Goal: Information Seeking & Learning: Learn about a topic

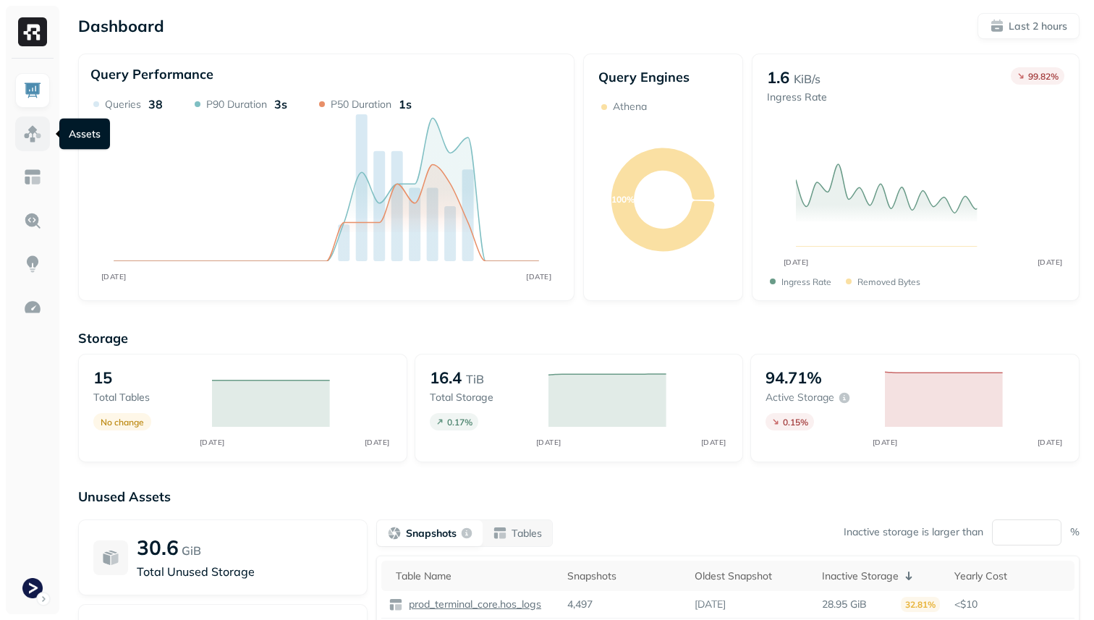
click at [34, 146] on link at bounding box center [32, 134] width 35 height 35
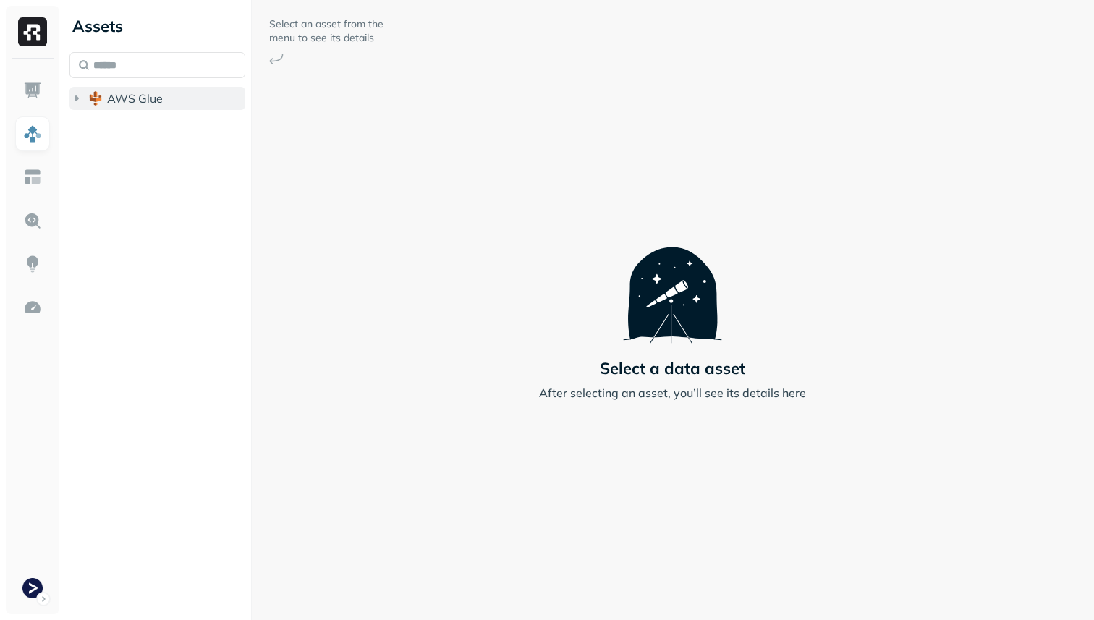
click at [106, 106] on button "AWS Glue" at bounding box center [157, 98] width 176 height 23
click at [113, 120] on img "button" at bounding box center [110, 126] width 14 height 14
click at [137, 139] on div "prod_terminal_core Tables ( 13 )" at bounding box center [165, 141] width 162 height 55
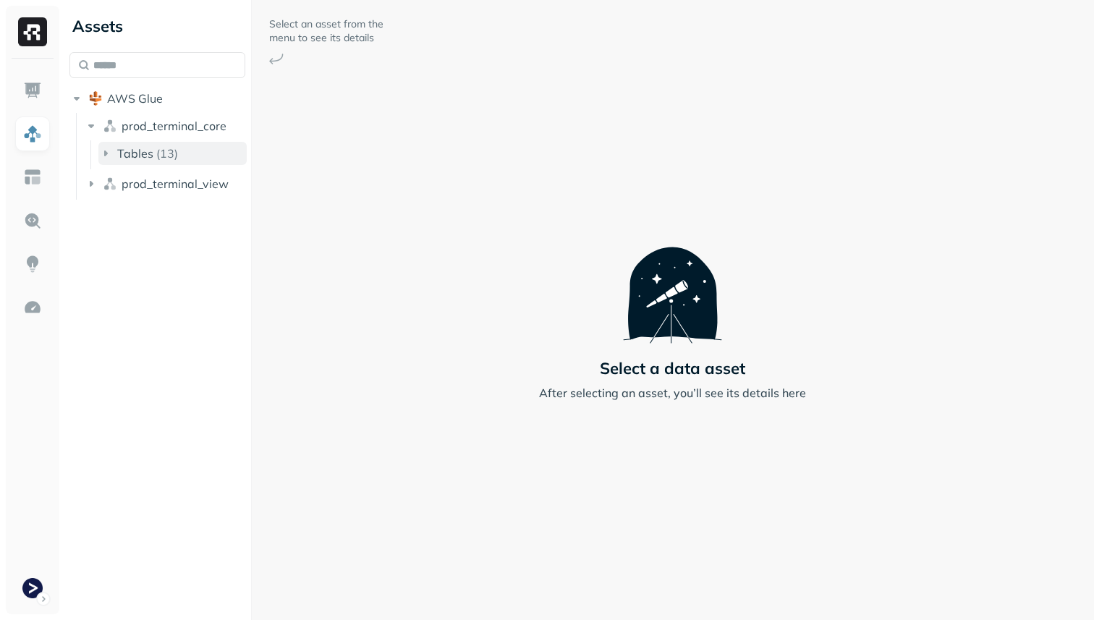
click at [132, 151] on span "Tables" at bounding box center [135, 153] width 36 height 14
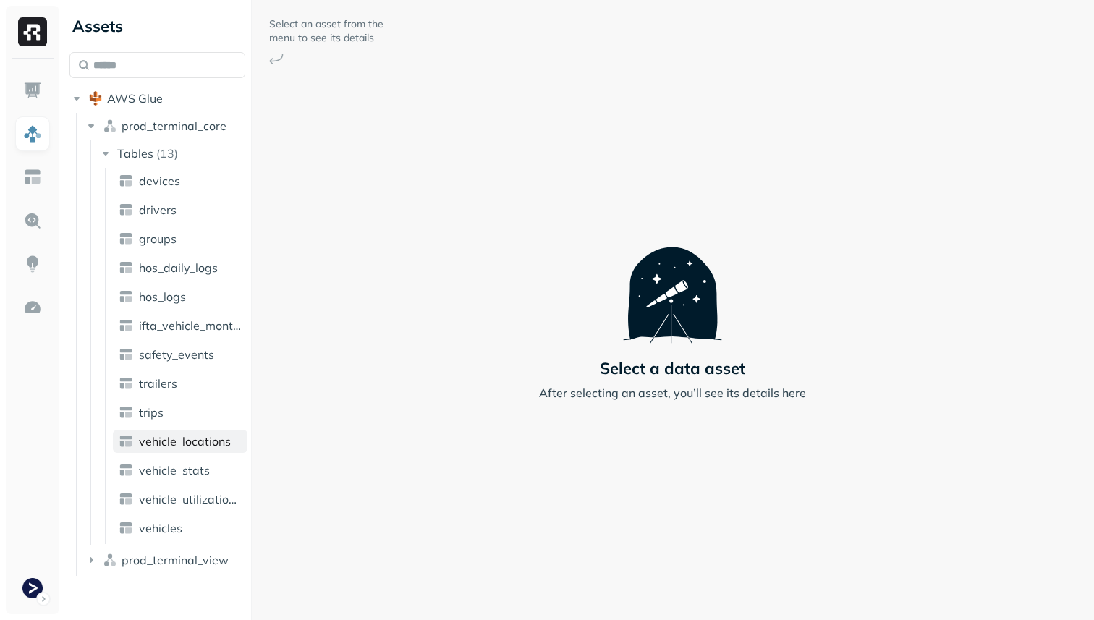
click at [170, 434] on span "vehicle_locations" at bounding box center [185, 441] width 92 height 14
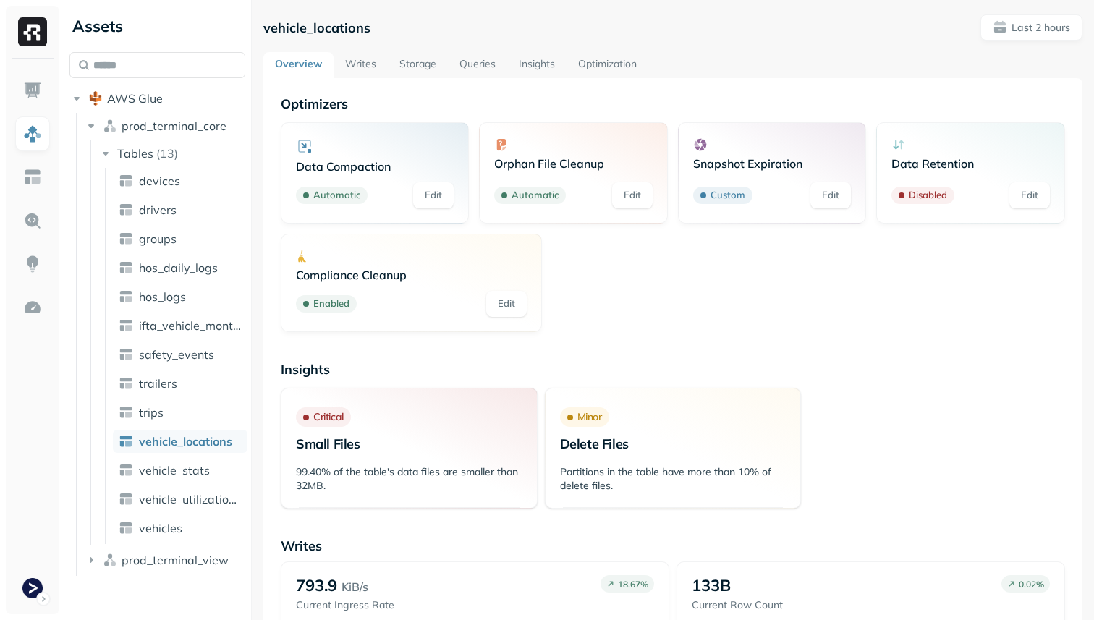
click at [428, 67] on link "Storage" at bounding box center [418, 65] width 60 height 26
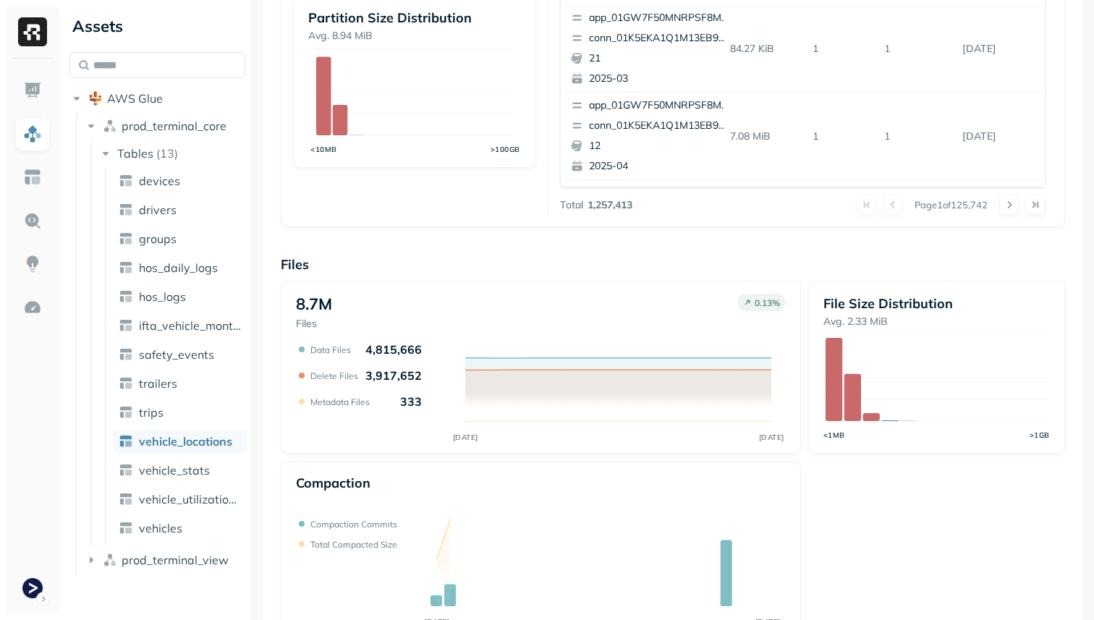
scroll to position [486, 0]
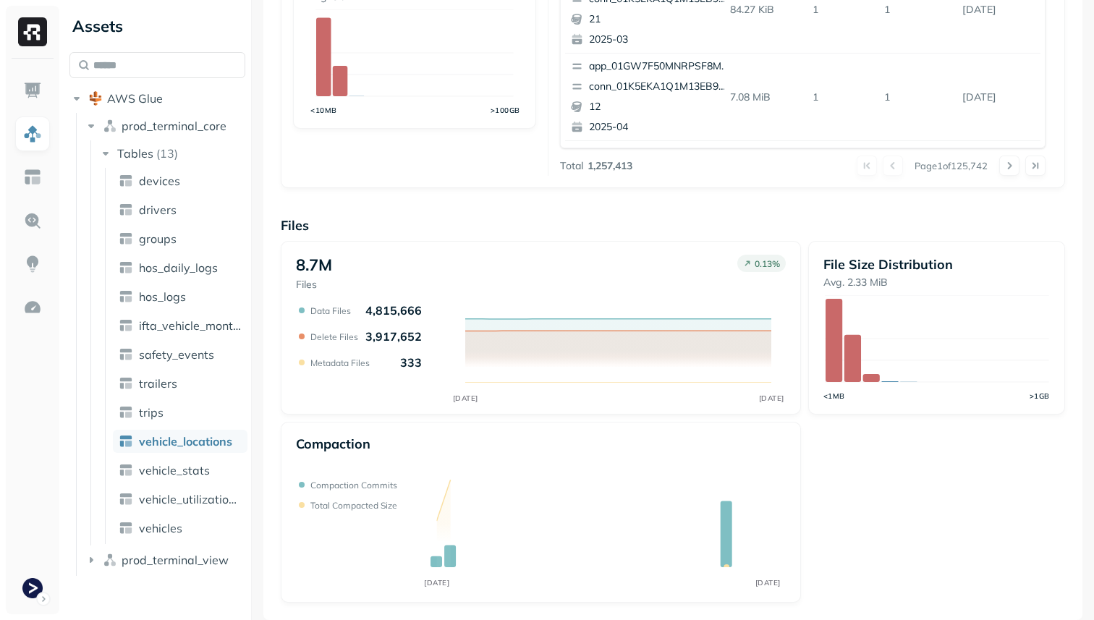
click at [170, 458] on ul "devices drivers groups hos_daily_logs hos_logs ifta_vehicle_months safety_event…" at bounding box center [176, 356] width 143 height 376
click at [170, 464] on span "vehicle_stats" at bounding box center [174, 470] width 71 height 14
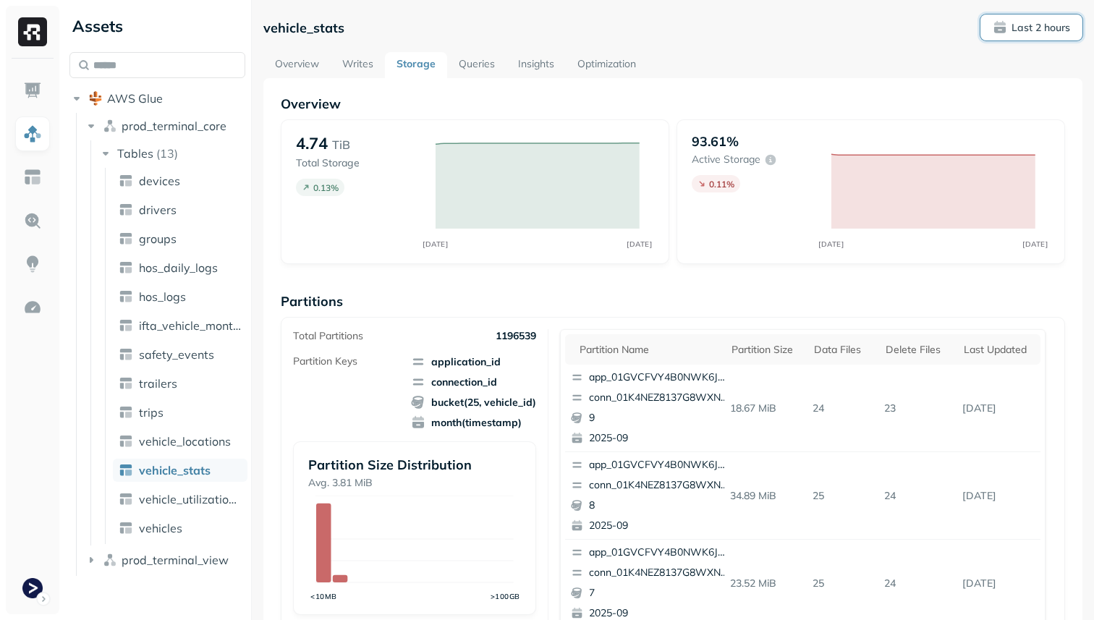
click at [1026, 25] on p "Last 2 hours" at bounding box center [1041, 28] width 59 height 14
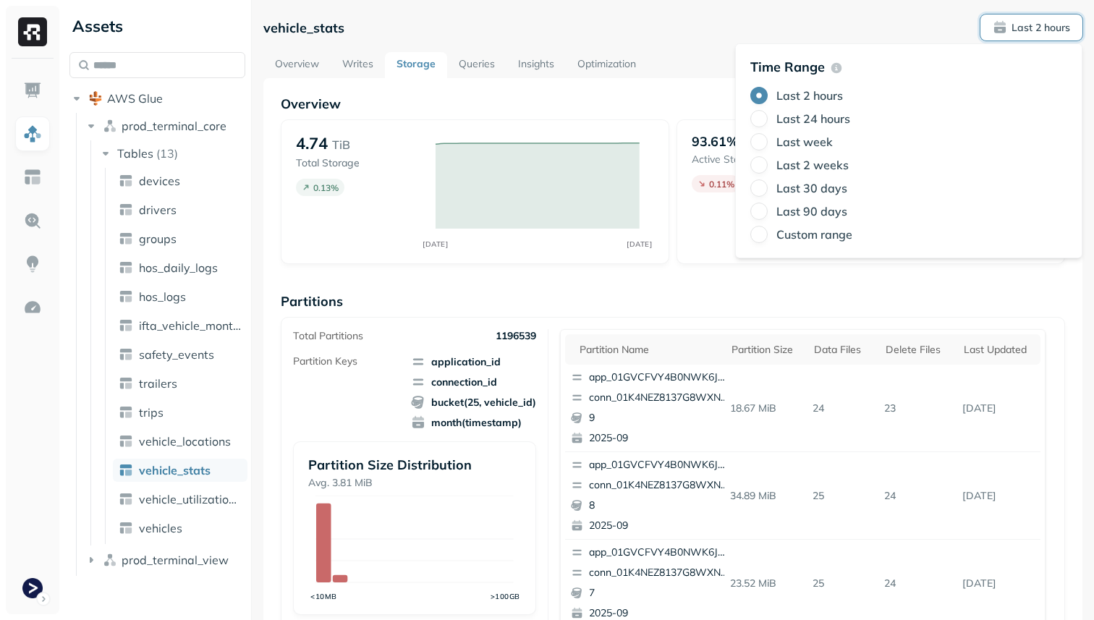
click at [792, 118] on label "Last 24 hours" at bounding box center [814, 118] width 74 height 14
click at [768, 118] on button "Last 24 hours" at bounding box center [759, 118] width 17 height 17
click at [567, 273] on div "Overview 4.74 TiB Total Storage 0.06 % SEP 17 SEP 18 93.61% Active storage 0.27…" at bounding box center [673, 593] width 785 height 994
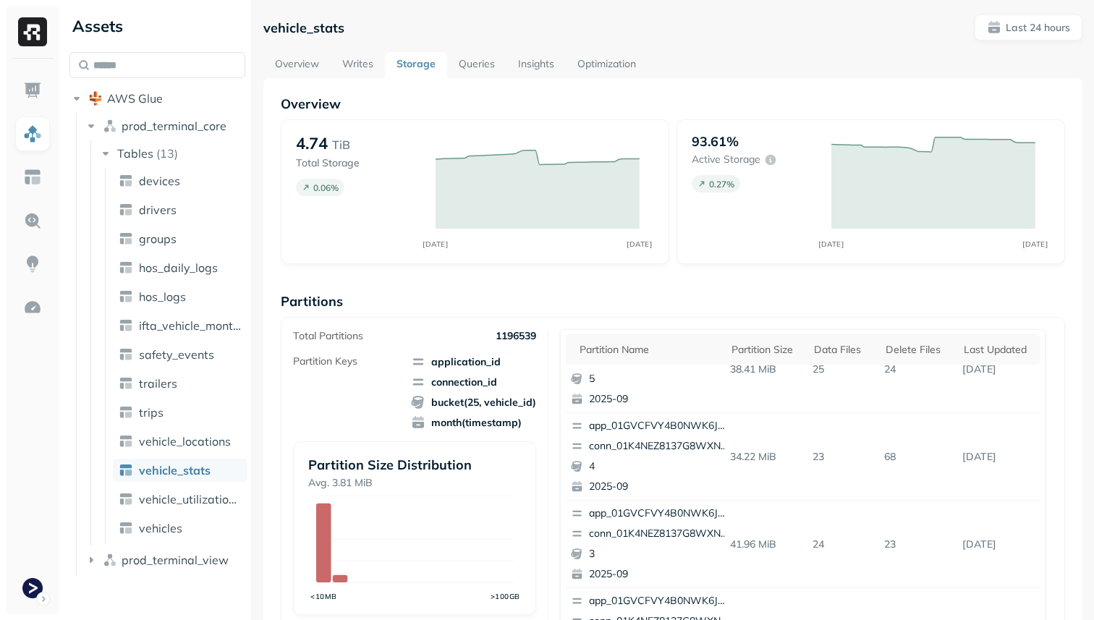
scroll to position [610, 0]
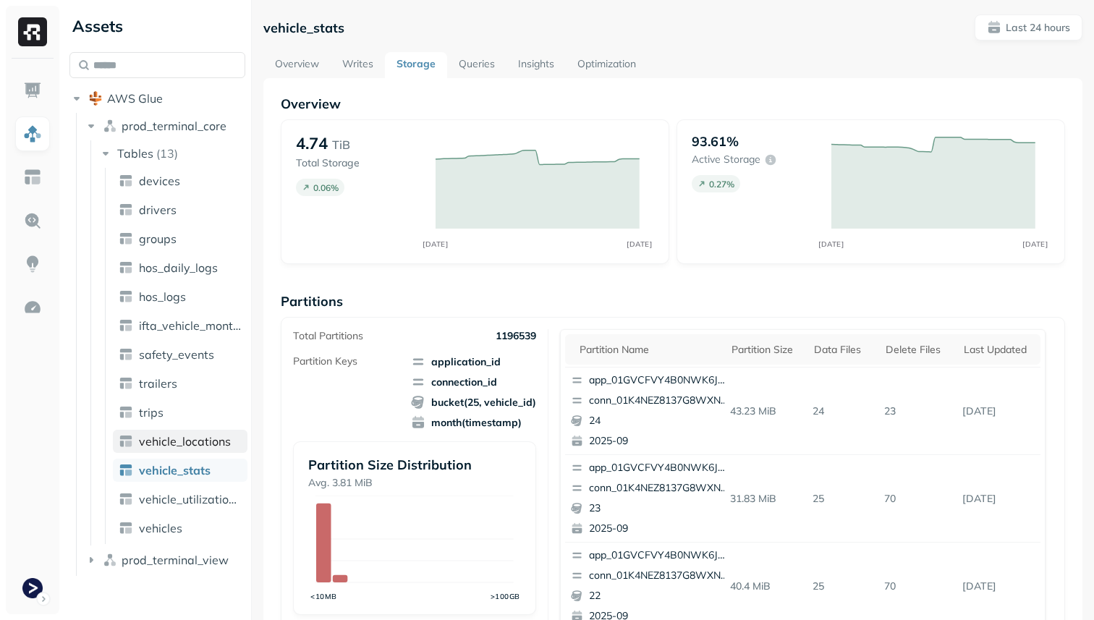
click at [190, 436] on span "vehicle_locations" at bounding box center [185, 441] width 92 height 14
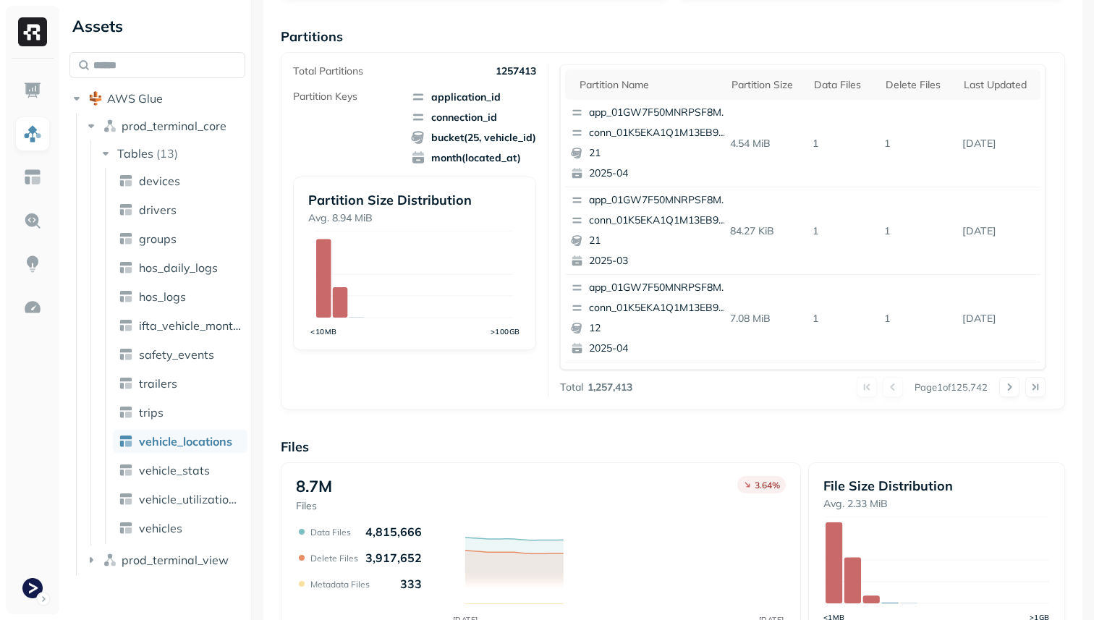
scroll to position [486, 0]
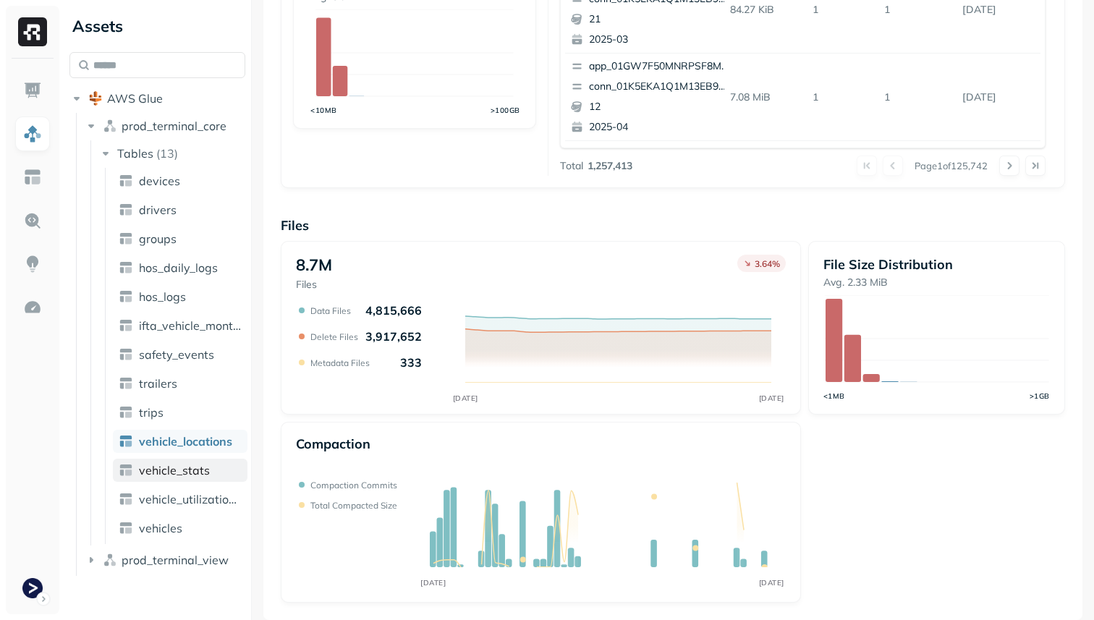
click at [205, 470] on span "vehicle_stats" at bounding box center [174, 470] width 71 height 14
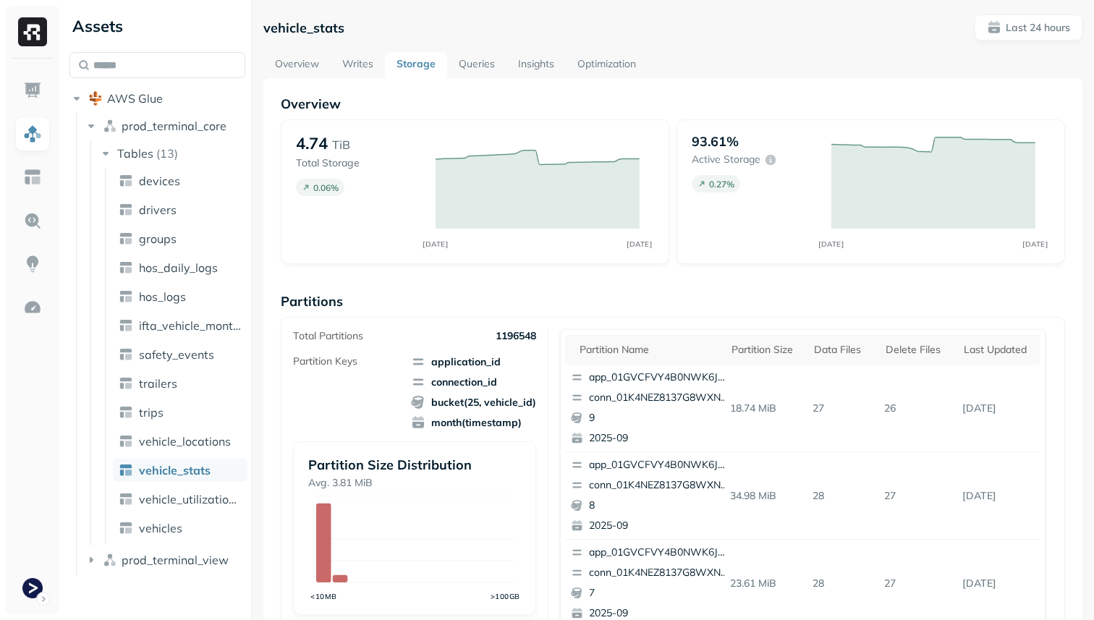
click at [209, 457] on ul "devices drivers groups hos_daily_logs hos_logs ifta_vehicle_months safety_event…" at bounding box center [176, 356] width 143 height 376
click at [204, 452] on link "vehicle_locations" at bounding box center [180, 441] width 135 height 23
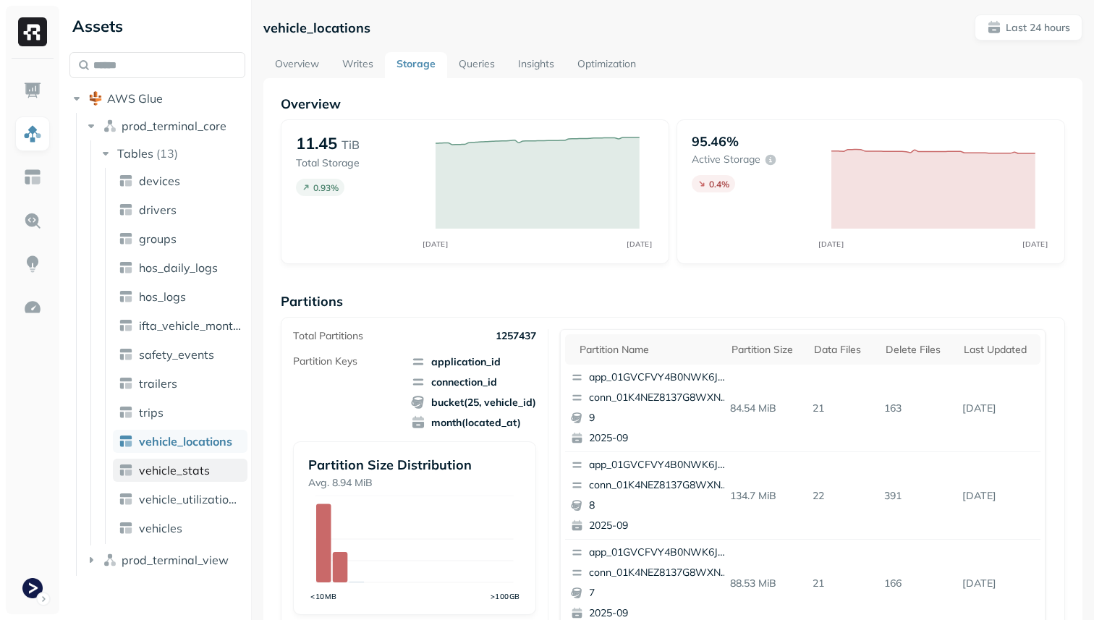
click at [205, 470] on span "vehicle_stats" at bounding box center [174, 470] width 71 height 14
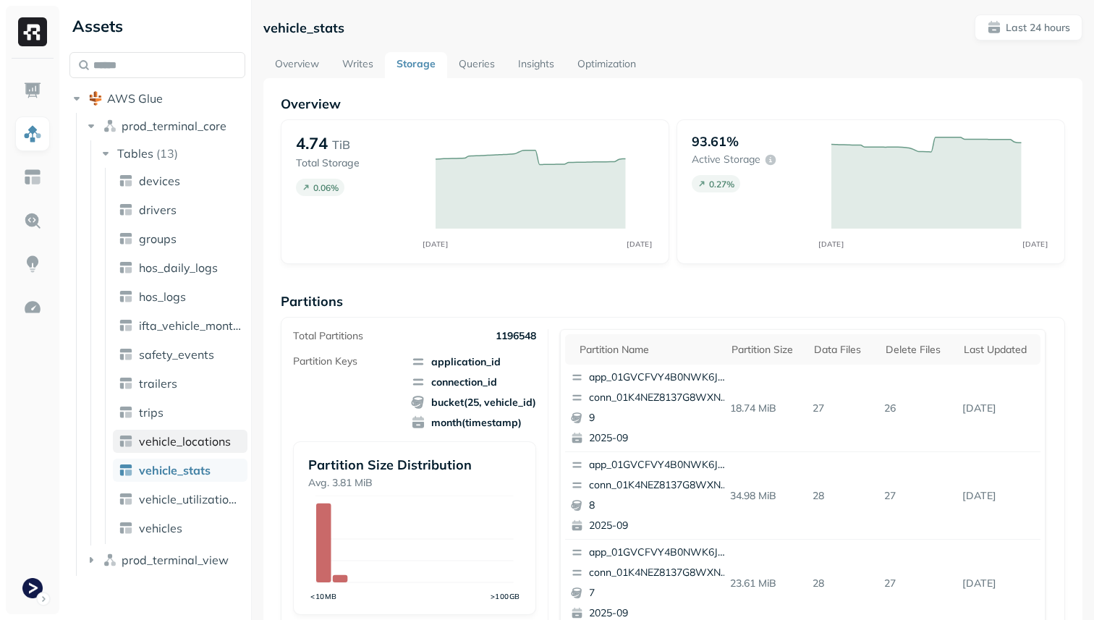
click at [204, 449] on link "vehicle_locations" at bounding box center [180, 441] width 135 height 23
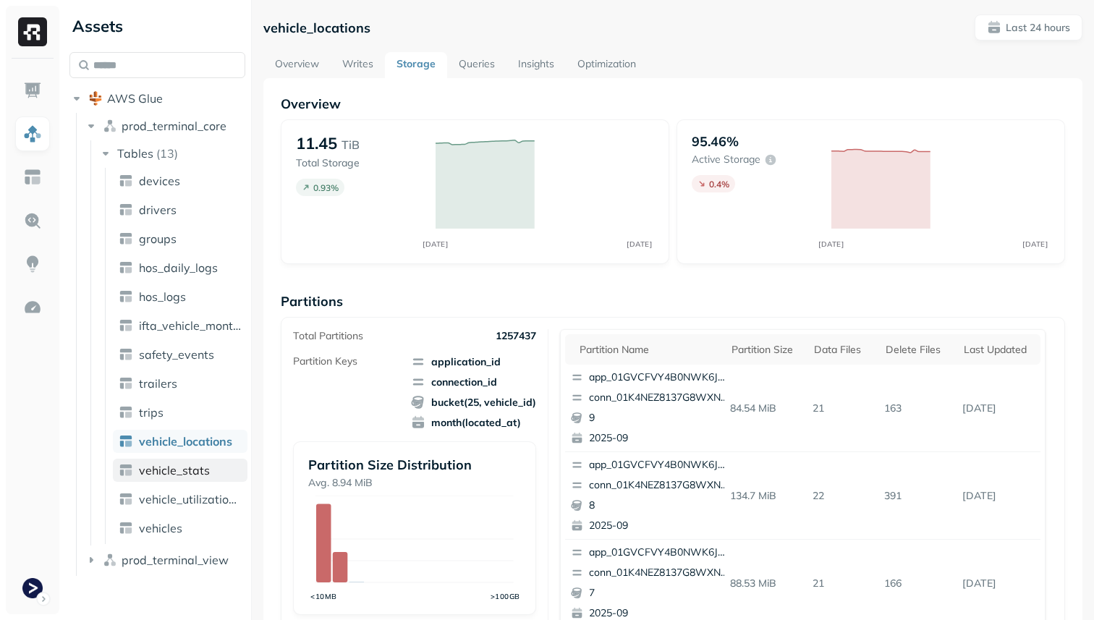
click at [203, 478] on link "vehicle_stats" at bounding box center [180, 470] width 135 height 23
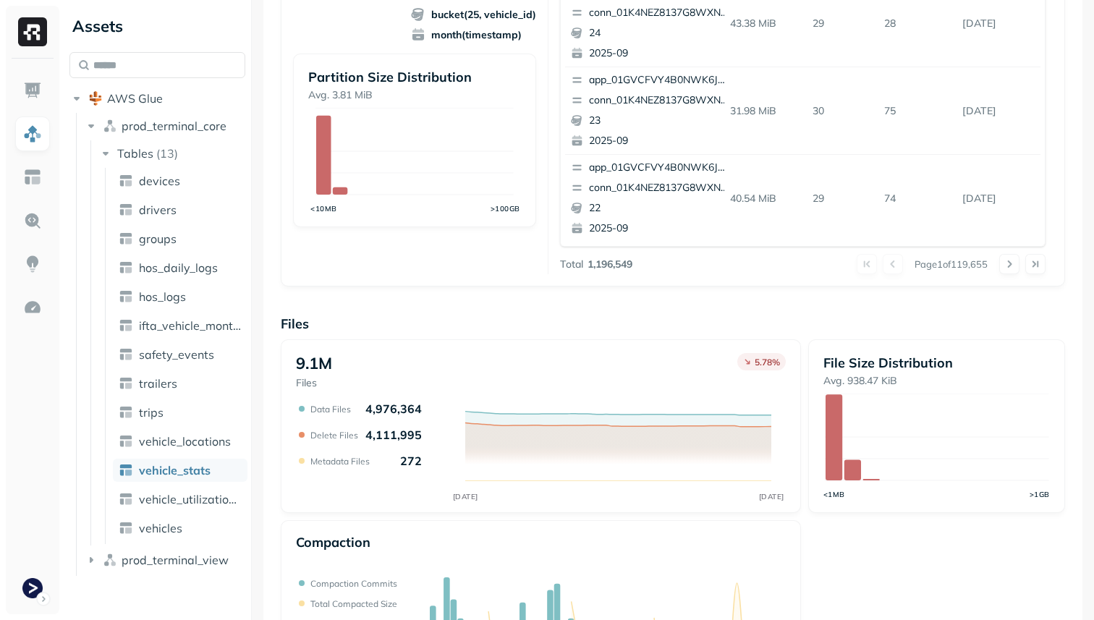
scroll to position [486, 0]
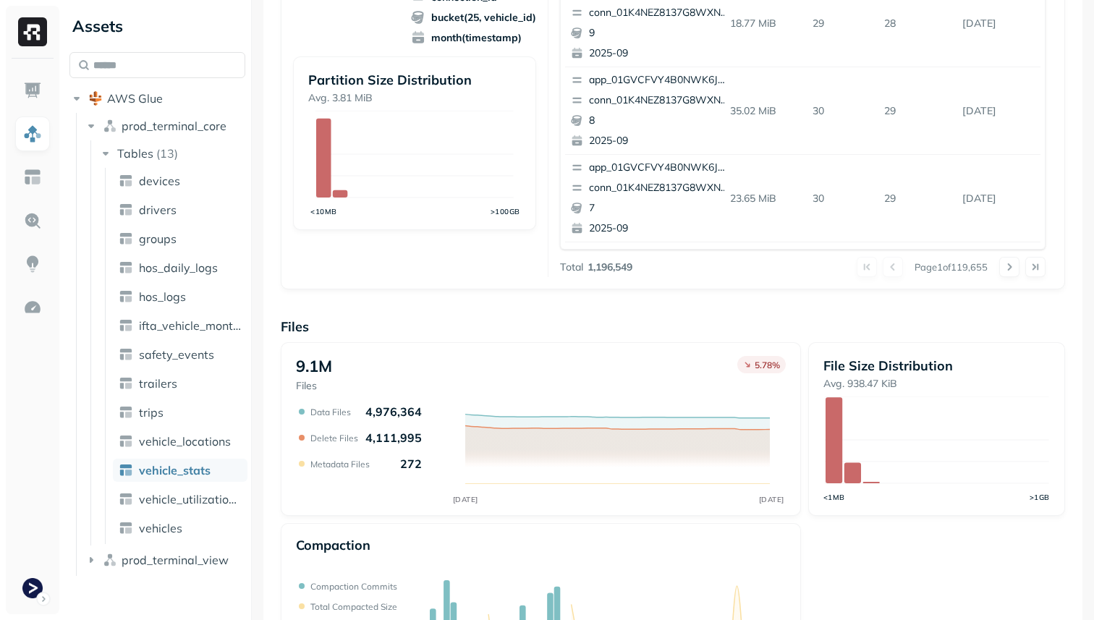
scroll to position [486, 0]
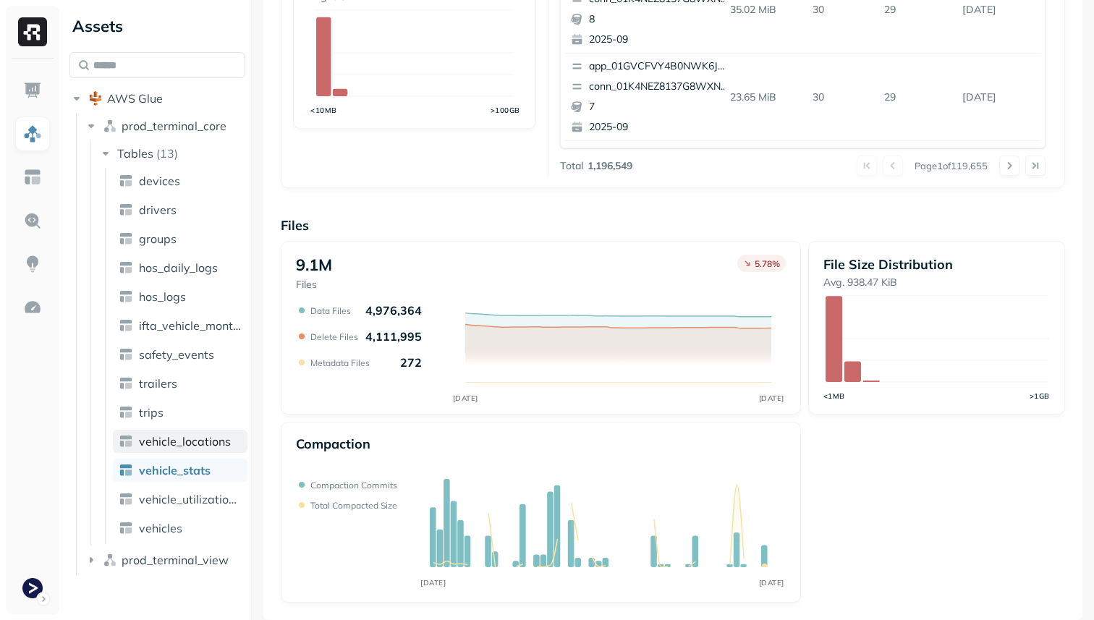
click at [167, 441] on span "vehicle_locations" at bounding box center [185, 441] width 92 height 14
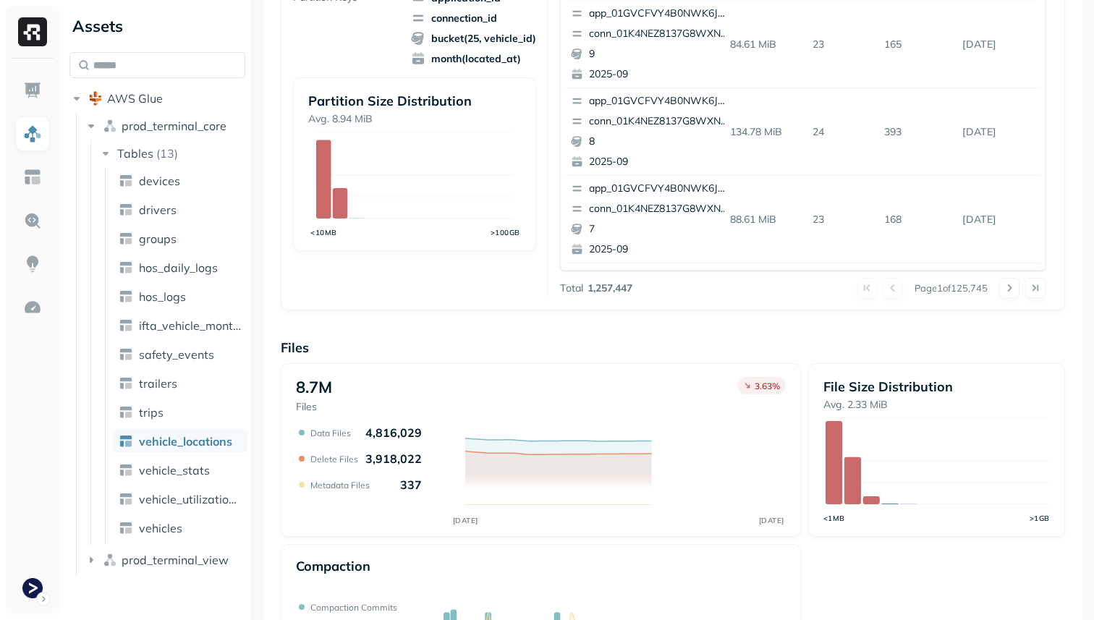
scroll to position [486, 0]
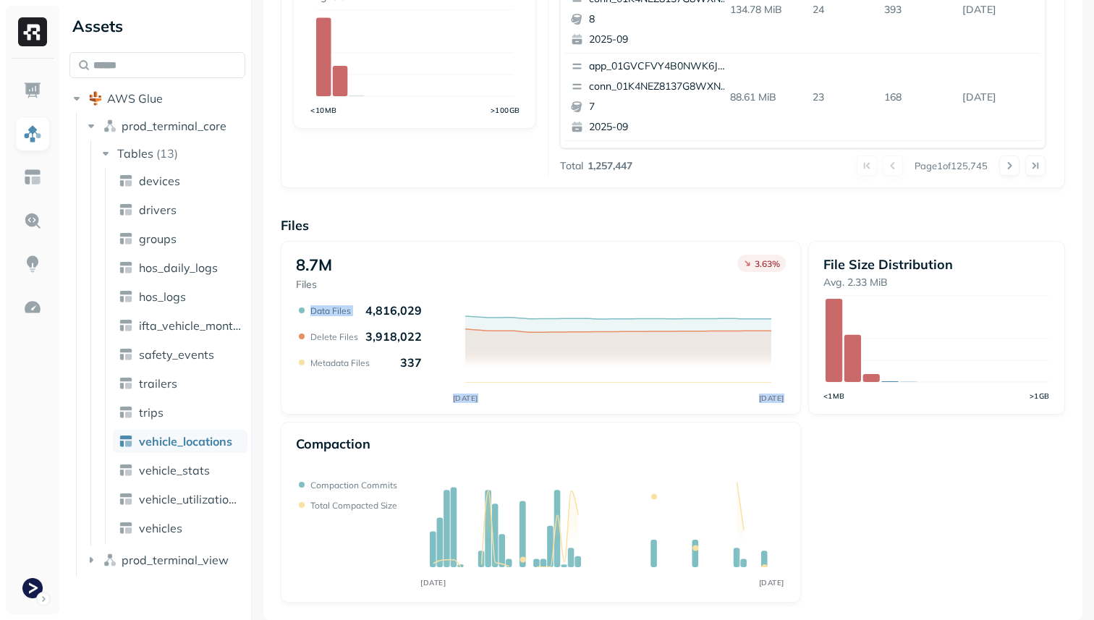
drag, startPoint x: 373, startPoint y: 310, endPoint x: 431, endPoint y: 310, distance: 57.9
click at [431, 310] on div "SEP 17 SEP 18 Data Files 4,816,029 Delete Files 3,918,022 Metadata Files 337" at bounding box center [541, 353] width 490 height 101
click at [431, 310] on icon "SEP 17 SEP 18" at bounding box center [541, 353] width 490 height 101
click at [218, 462] on link "vehicle_stats" at bounding box center [180, 470] width 135 height 23
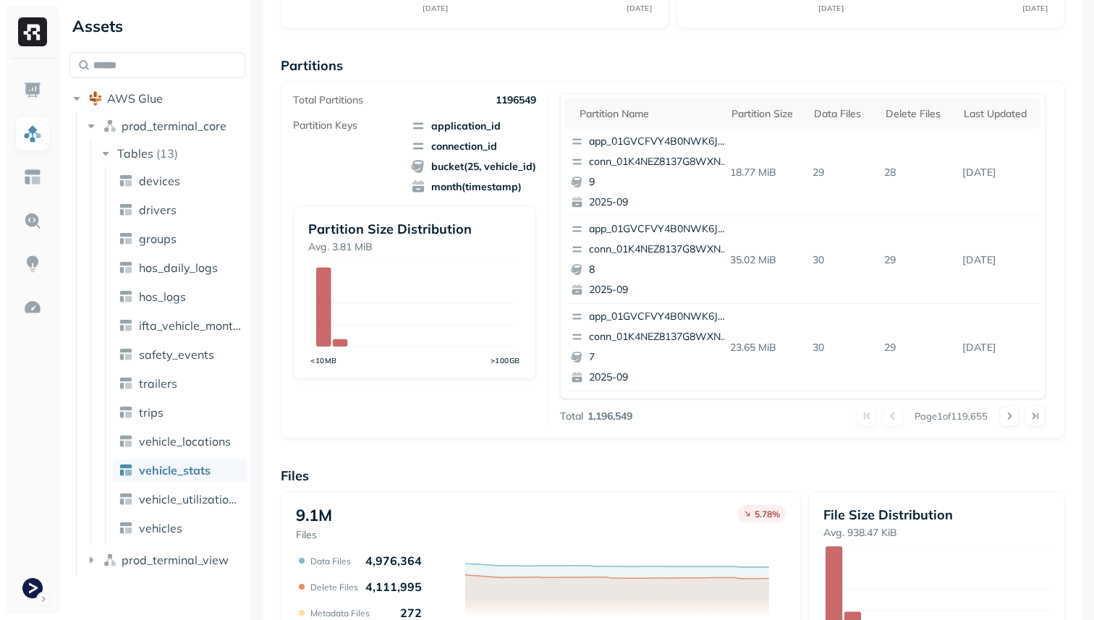
scroll to position [486, 0]
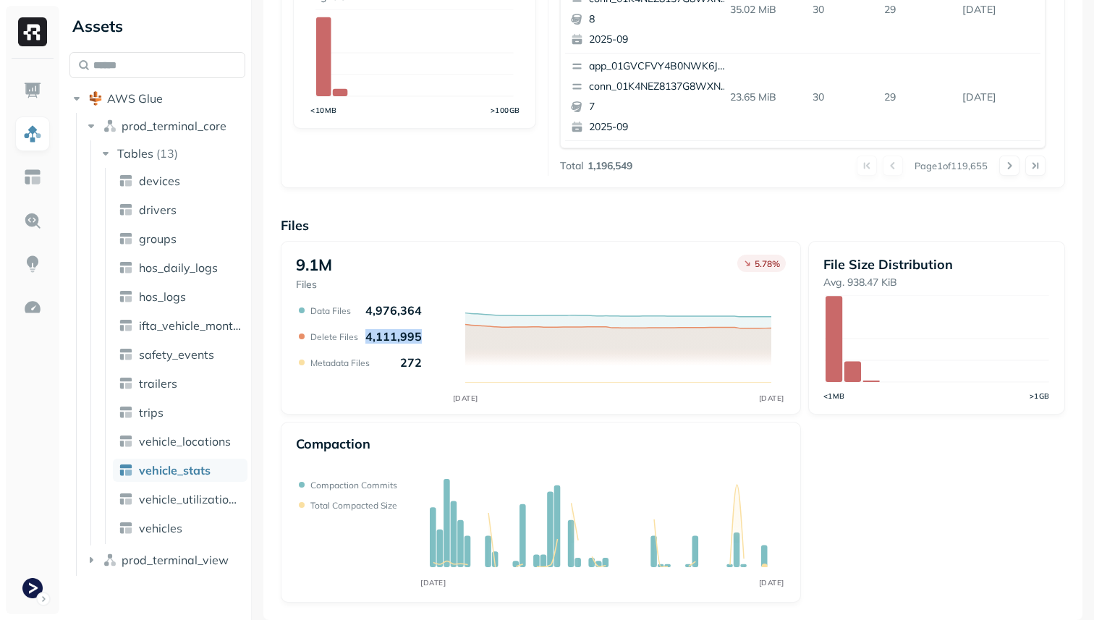
drag, startPoint x: 363, startPoint y: 333, endPoint x: 415, endPoint y: 334, distance: 51.4
click at [415, 334] on p "4,111,995" at bounding box center [394, 336] width 56 height 14
click at [418, 419] on div "9.1M Files 5.78 % SEP 17 SEP 18 Data Files 4,976,364 Delete Files 4,111,995 Met…" at bounding box center [673, 422] width 785 height 362
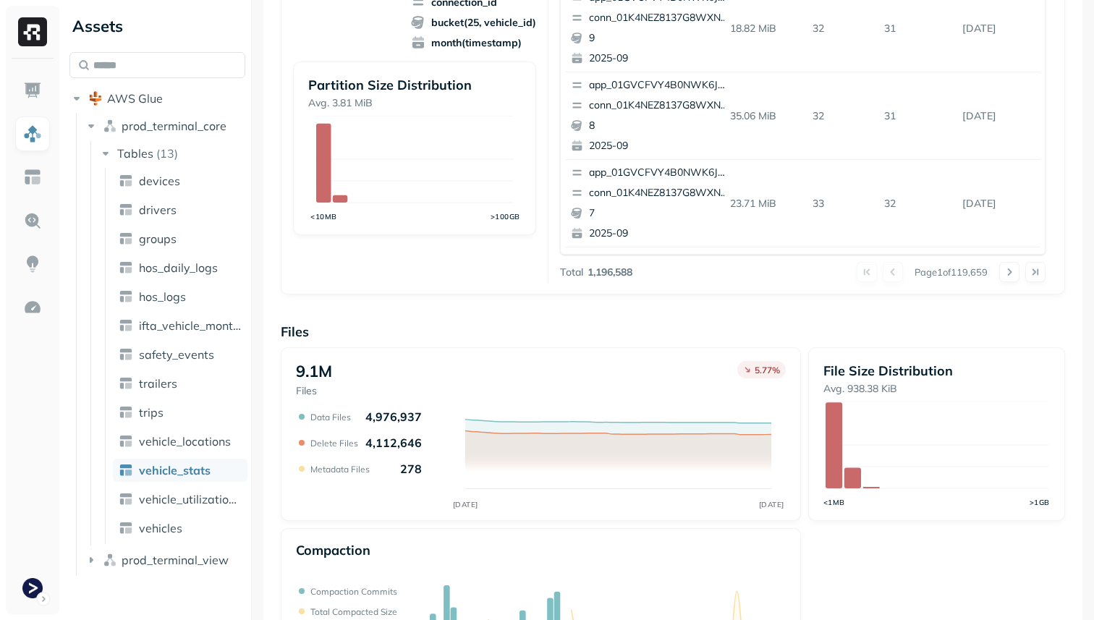
scroll to position [463, 0]
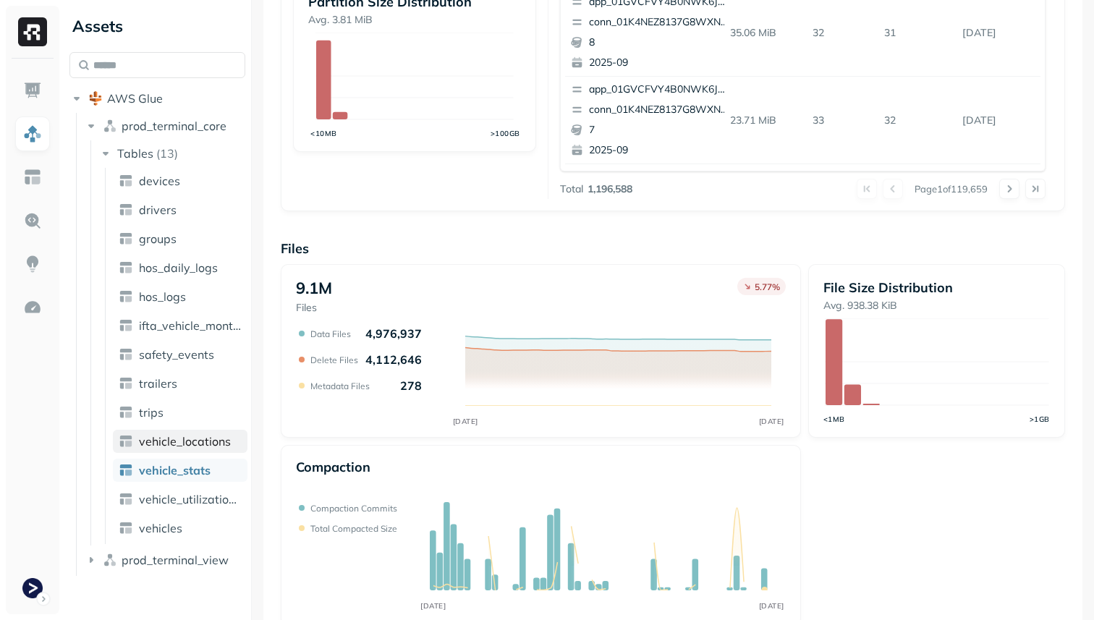
click at [202, 438] on span "vehicle_locations" at bounding box center [185, 441] width 92 height 14
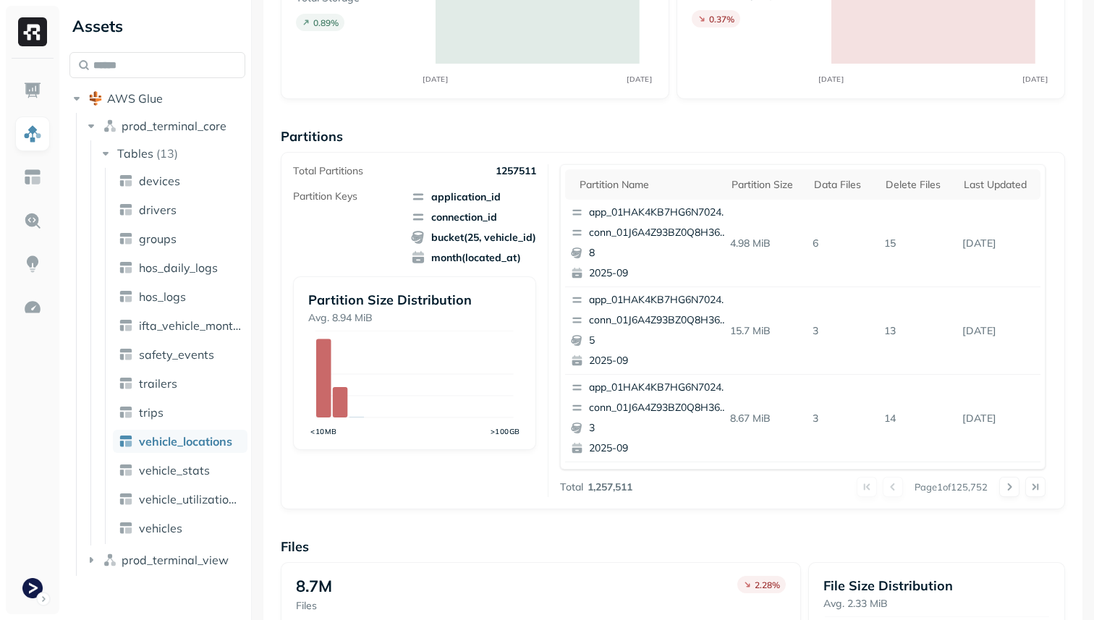
scroll to position [10, 0]
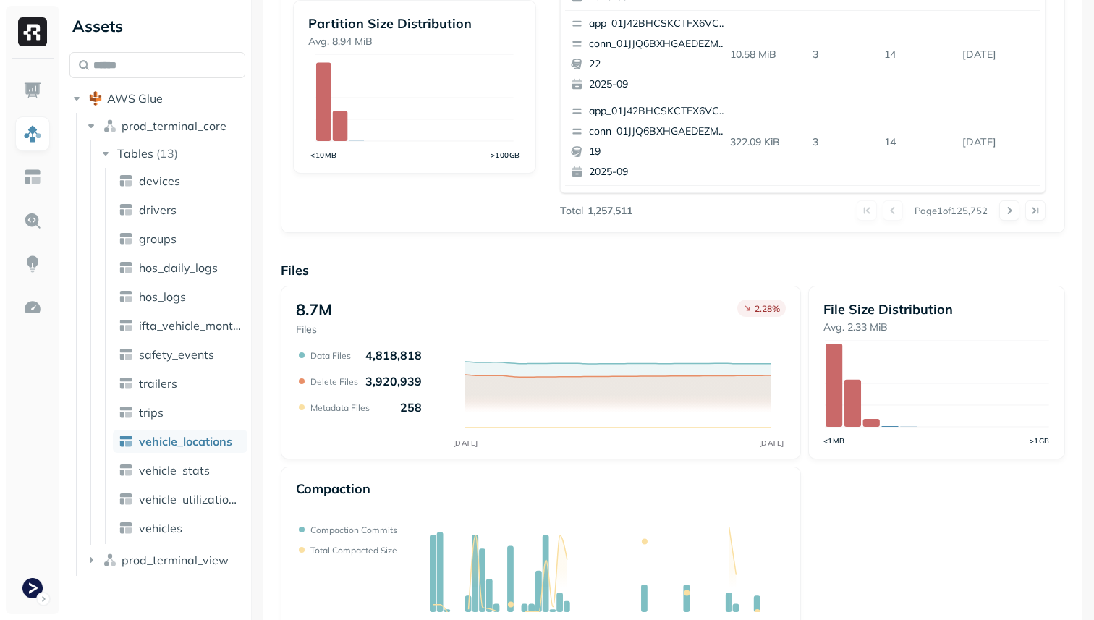
scroll to position [486, 0]
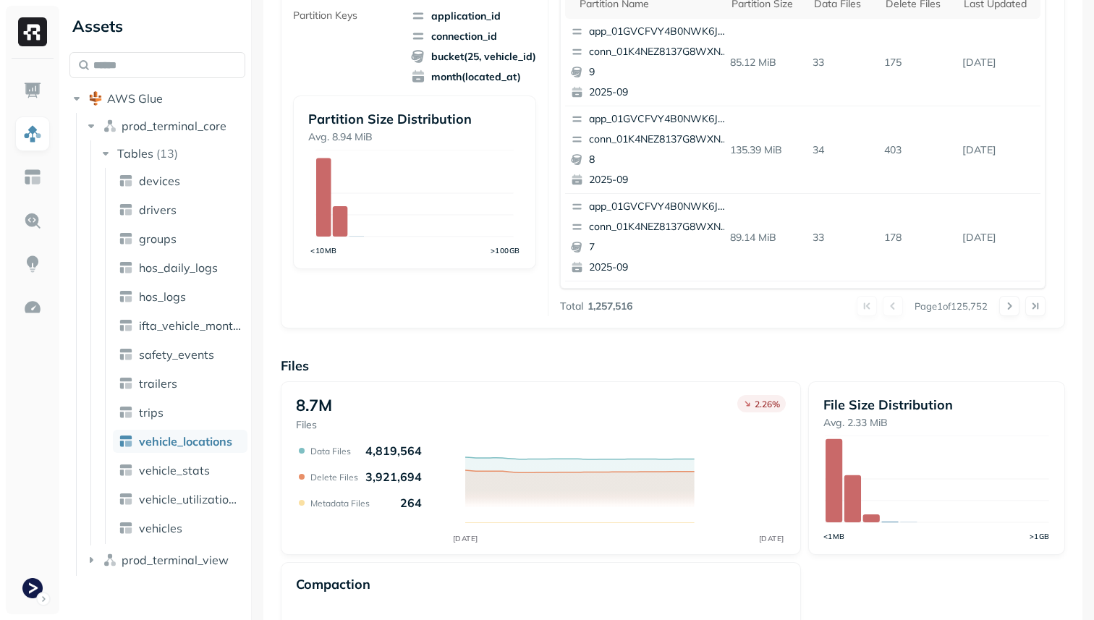
scroll to position [486, 0]
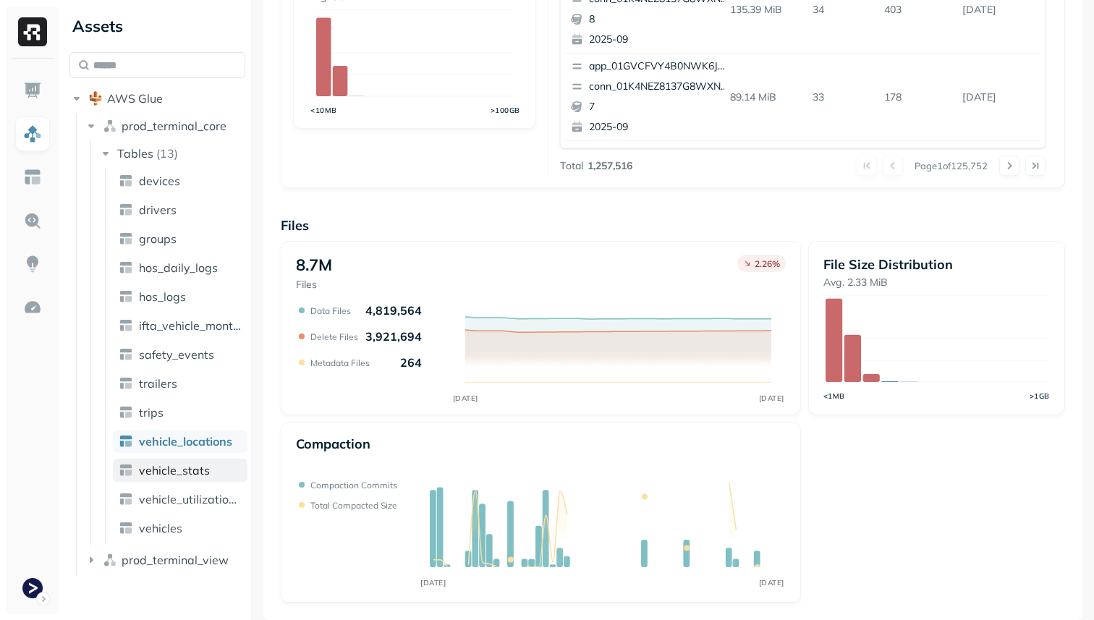
click at [197, 475] on span "vehicle_stats" at bounding box center [174, 470] width 71 height 14
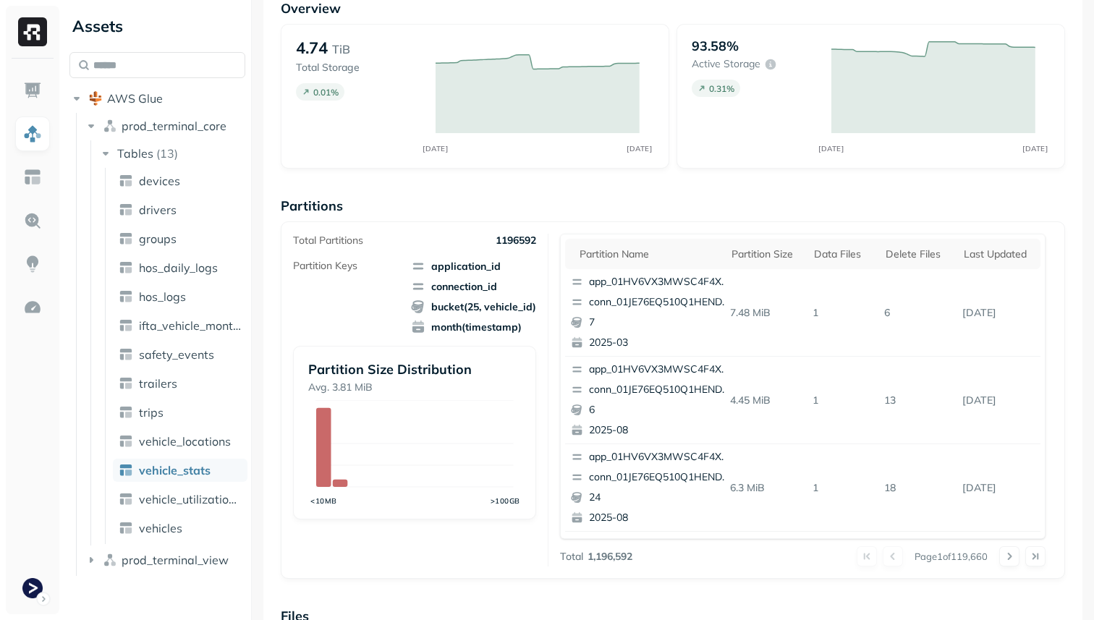
scroll to position [486, 0]
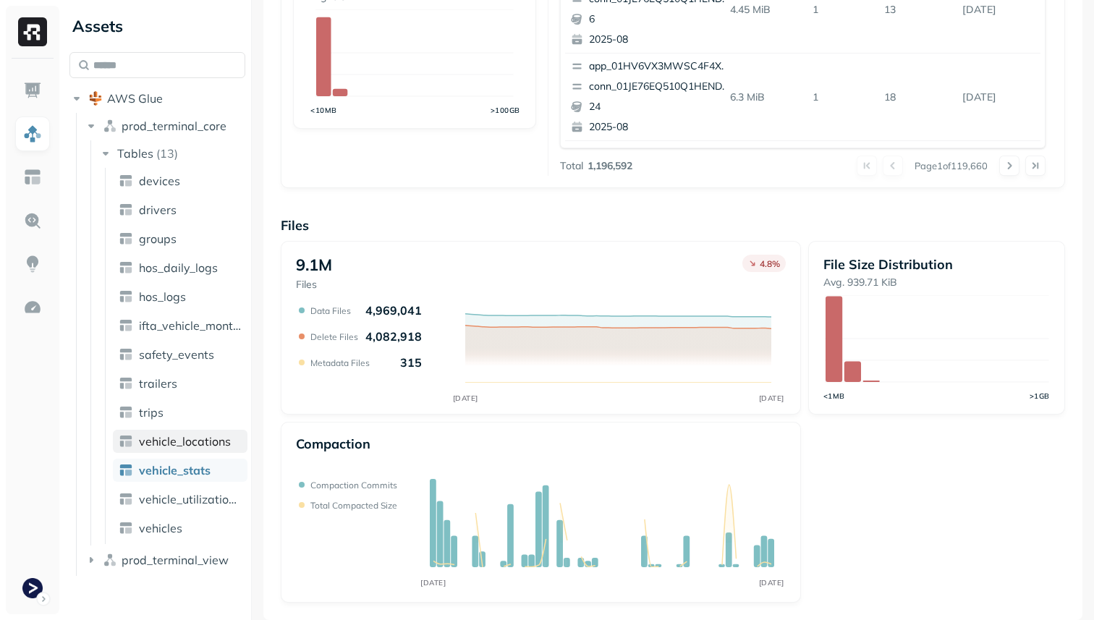
click at [216, 438] on span "vehicle_locations" at bounding box center [185, 441] width 92 height 14
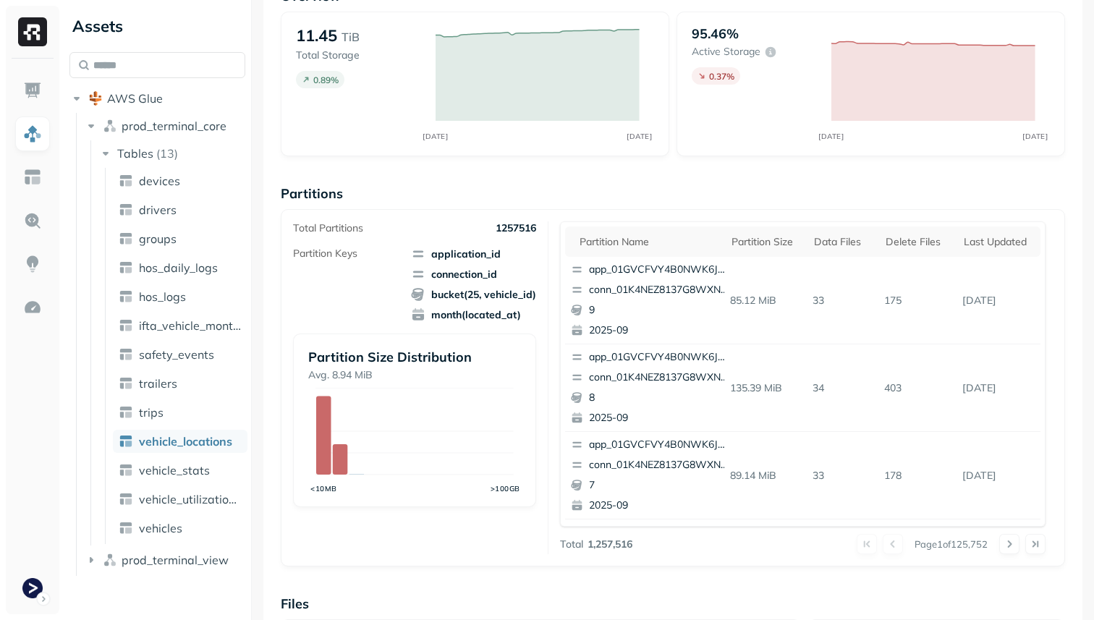
scroll to position [154, 0]
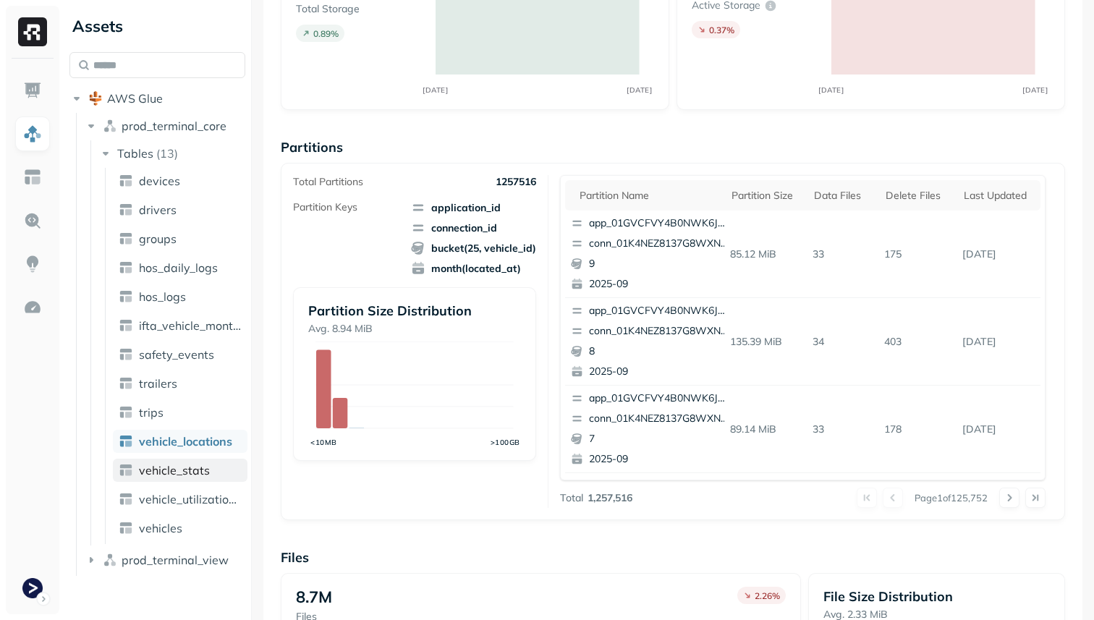
click at [224, 465] on link "vehicle_stats" at bounding box center [180, 470] width 135 height 23
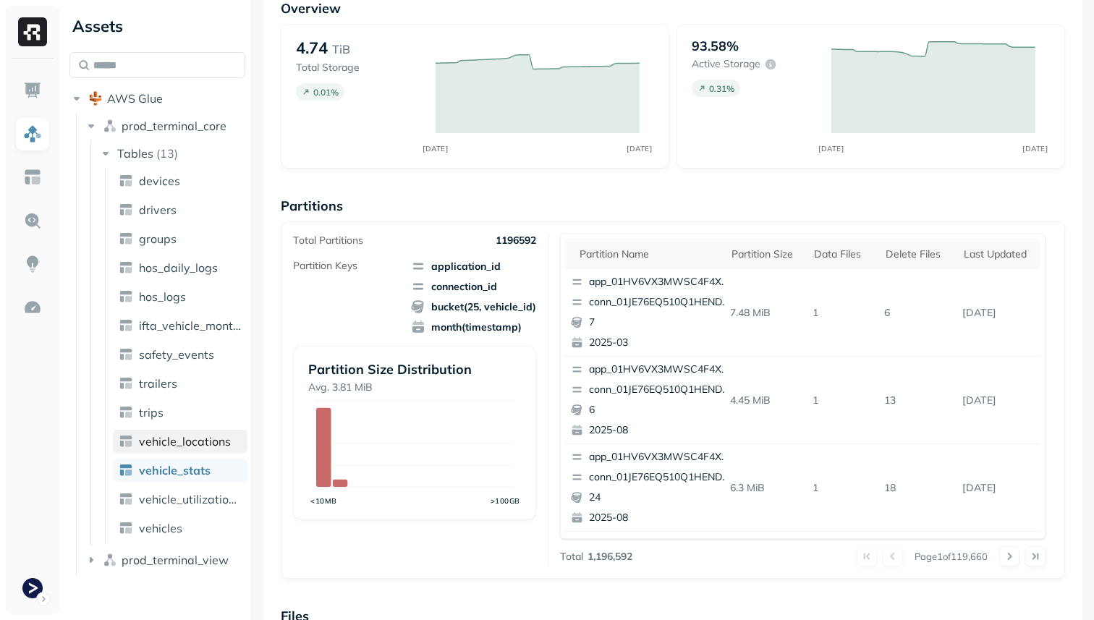
click at [209, 436] on span "vehicle_locations" at bounding box center [185, 441] width 92 height 14
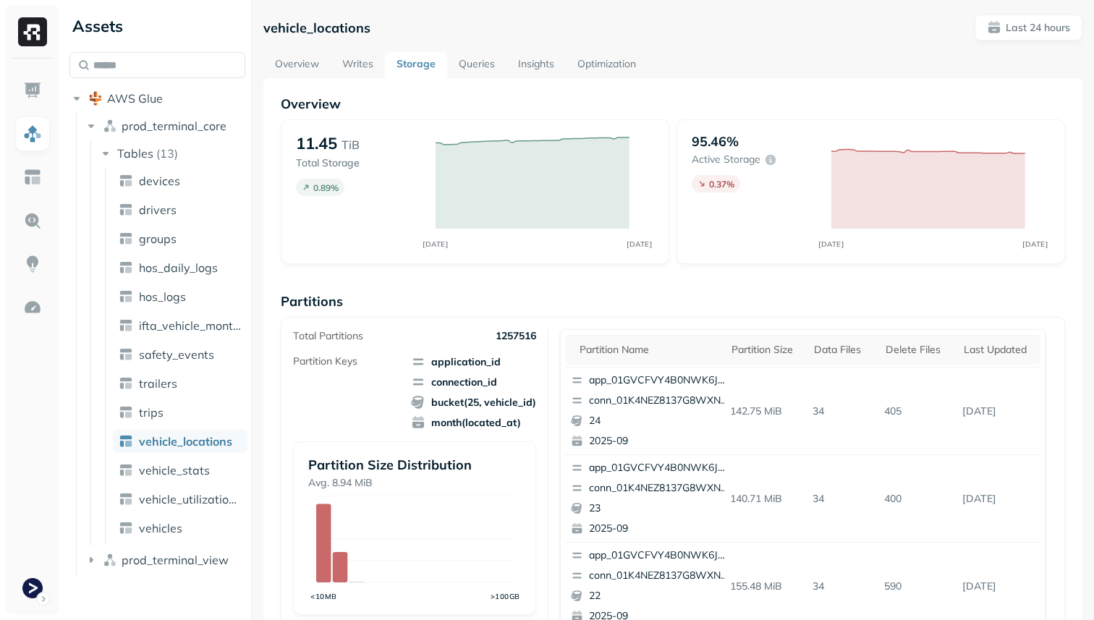
scroll to position [486, 0]
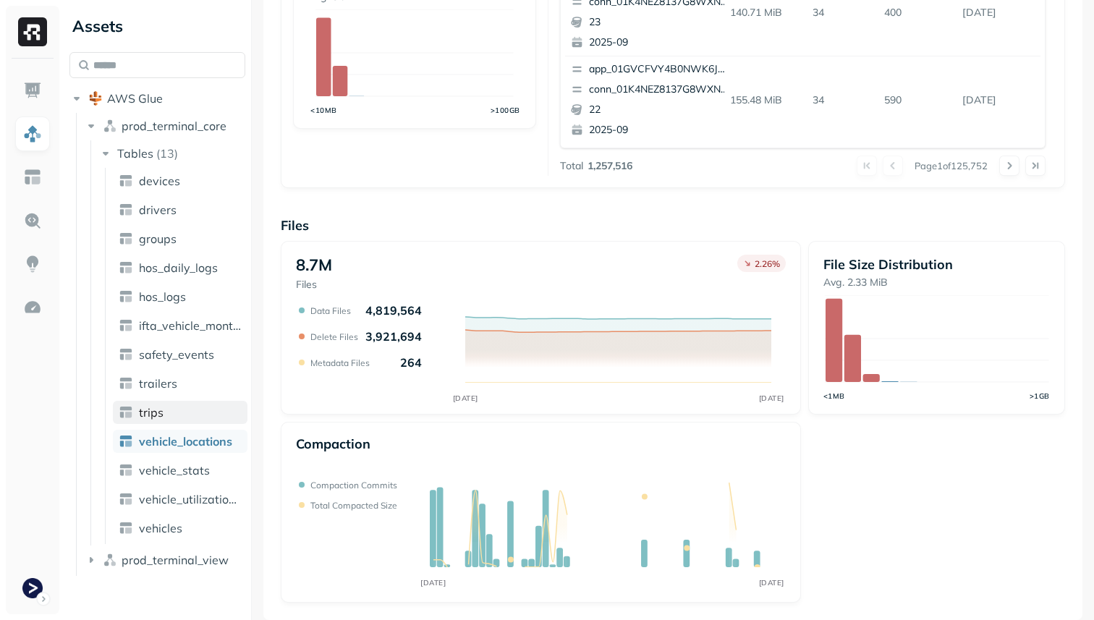
click at [210, 416] on link "trips" at bounding box center [180, 412] width 135 height 23
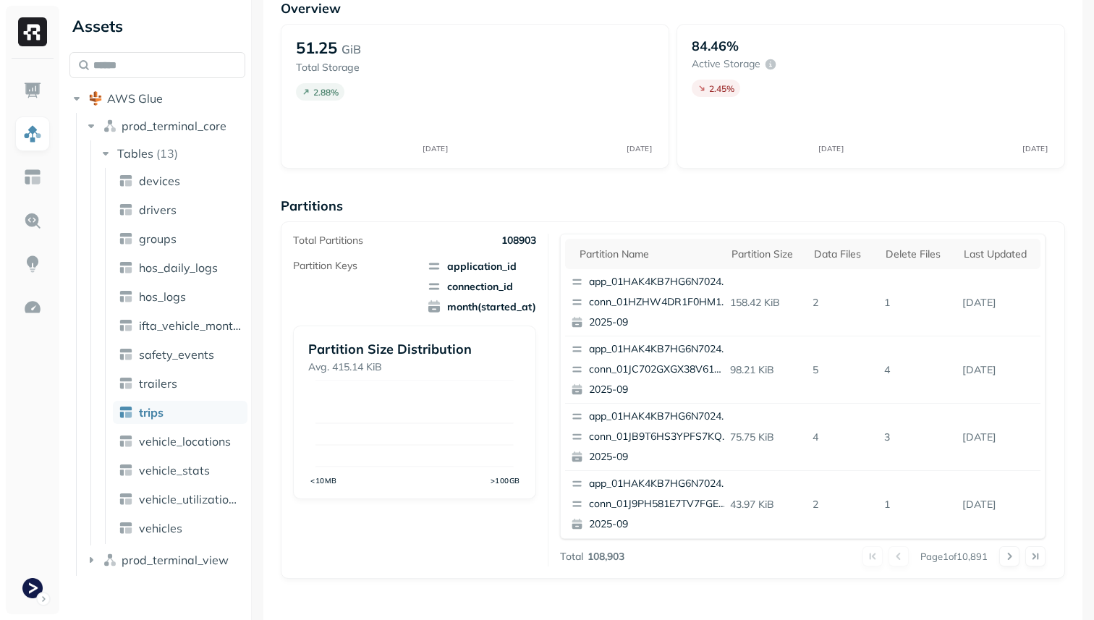
click at [203, 457] on ul "devices drivers groups hos_daily_logs hos_logs ifta_vehicle_months safety_event…" at bounding box center [176, 356] width 143 height 376
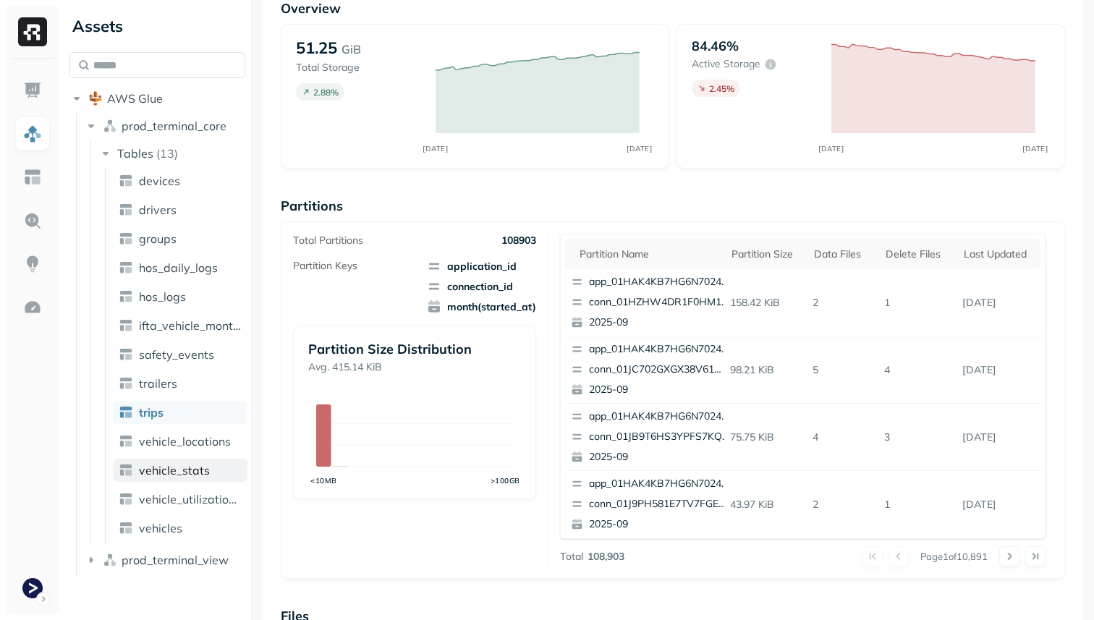
click at [203, 466] on span "vehicle_stats" at bounding box center [174, 470] width 71 height 14
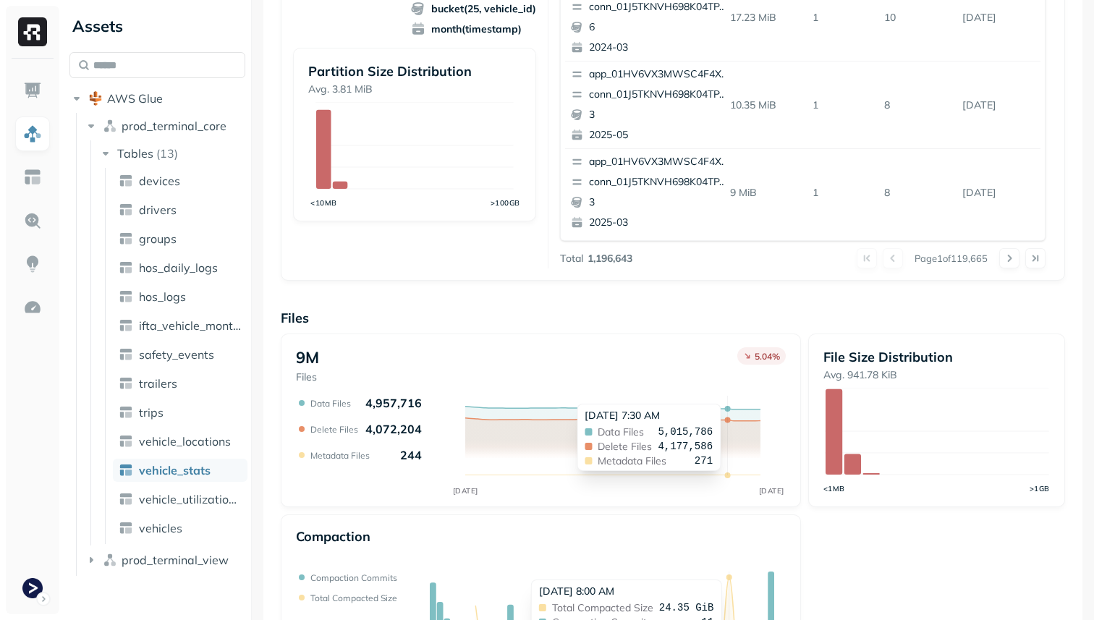
scroll to position [486, 0]
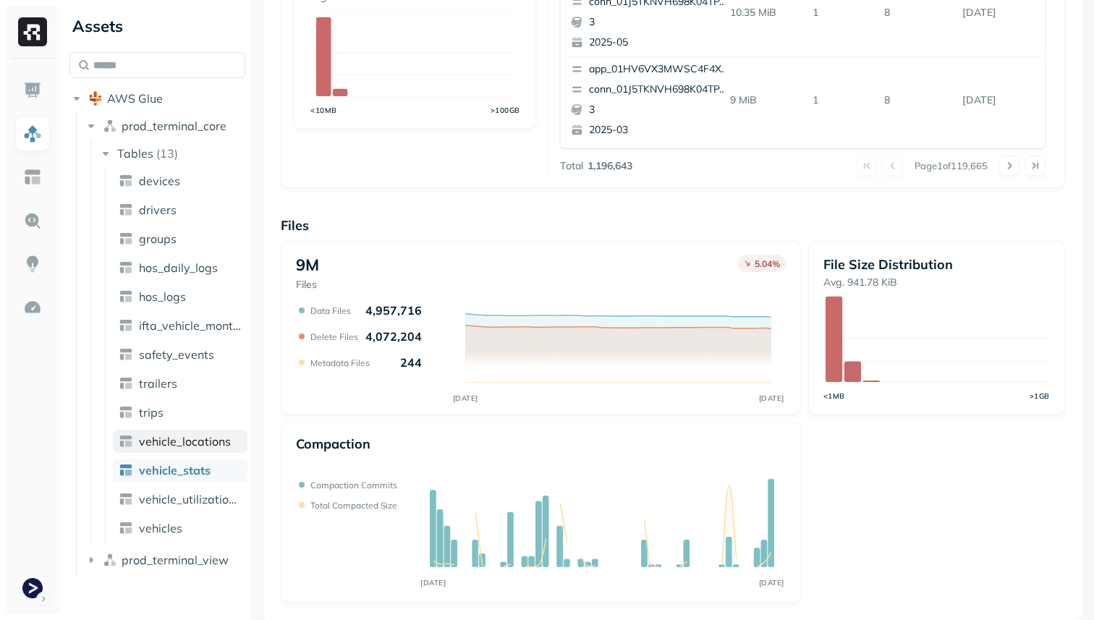
click at [180, 436] on span "vehicle_locations" at bounding box center [185, 441] width 92 height 14
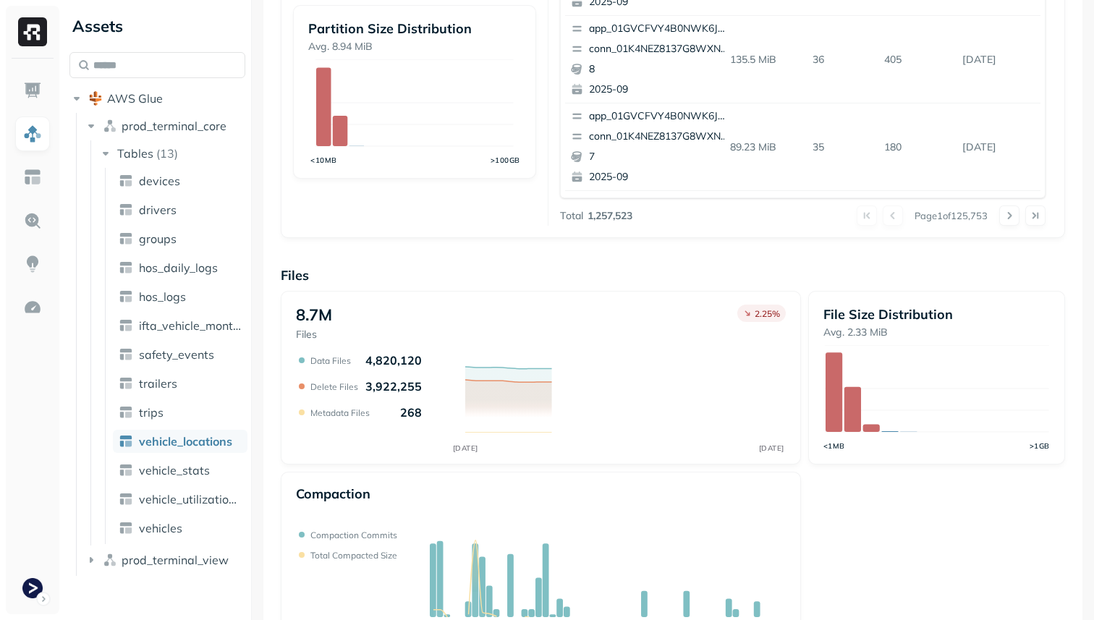
scroll to position [486, 0]
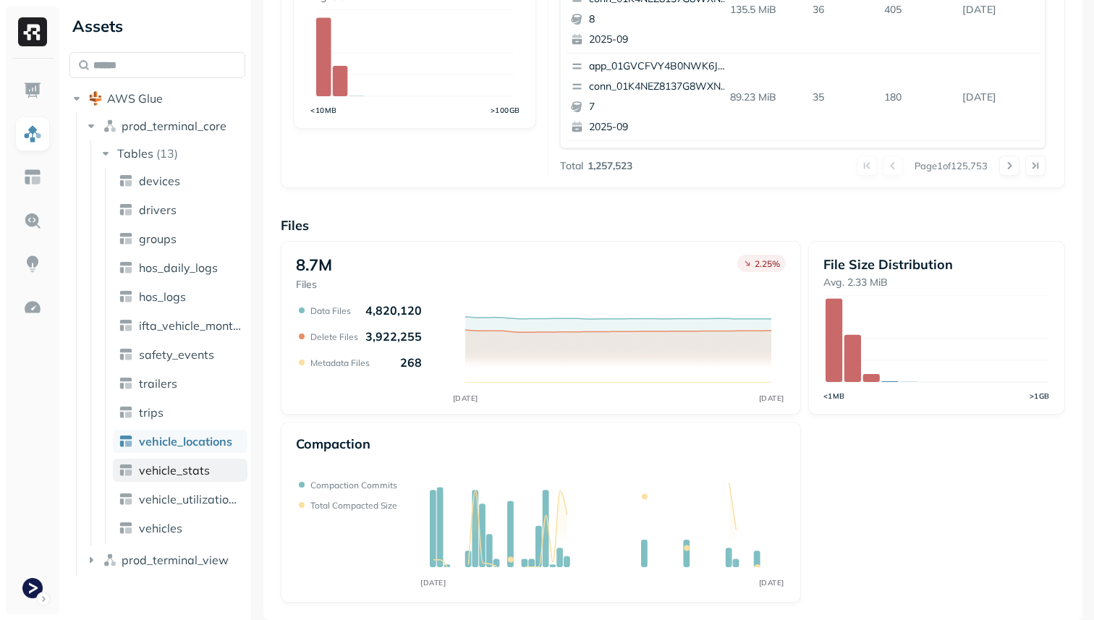
click at [218, 476] on link "vehicle_stats" at bounding box center [180, 470] width 135 height 23
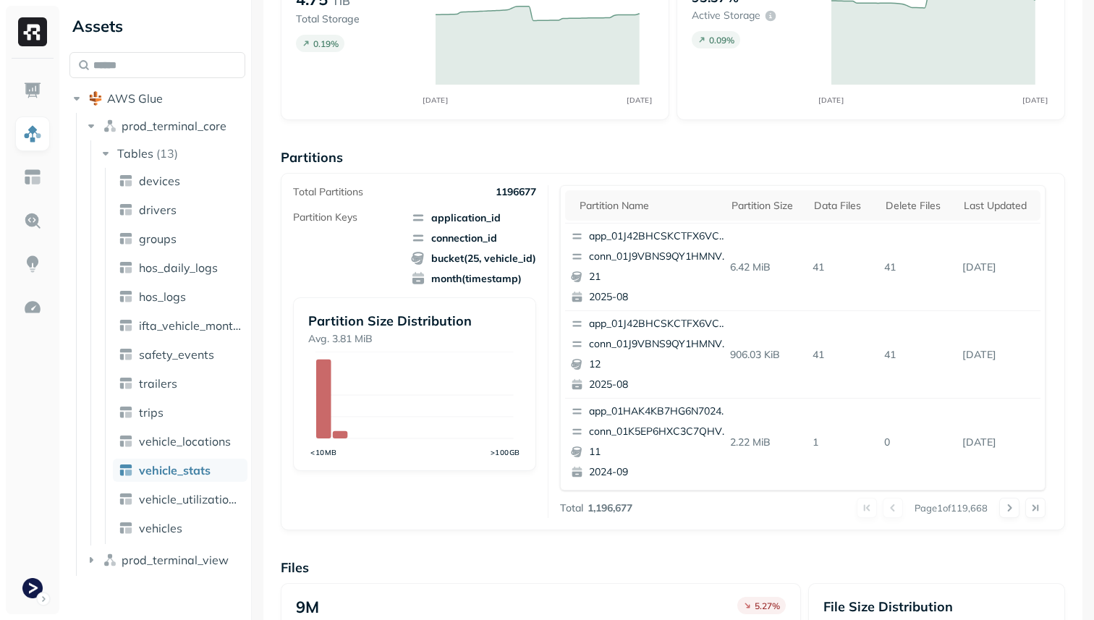
scroll to position [28, 0]
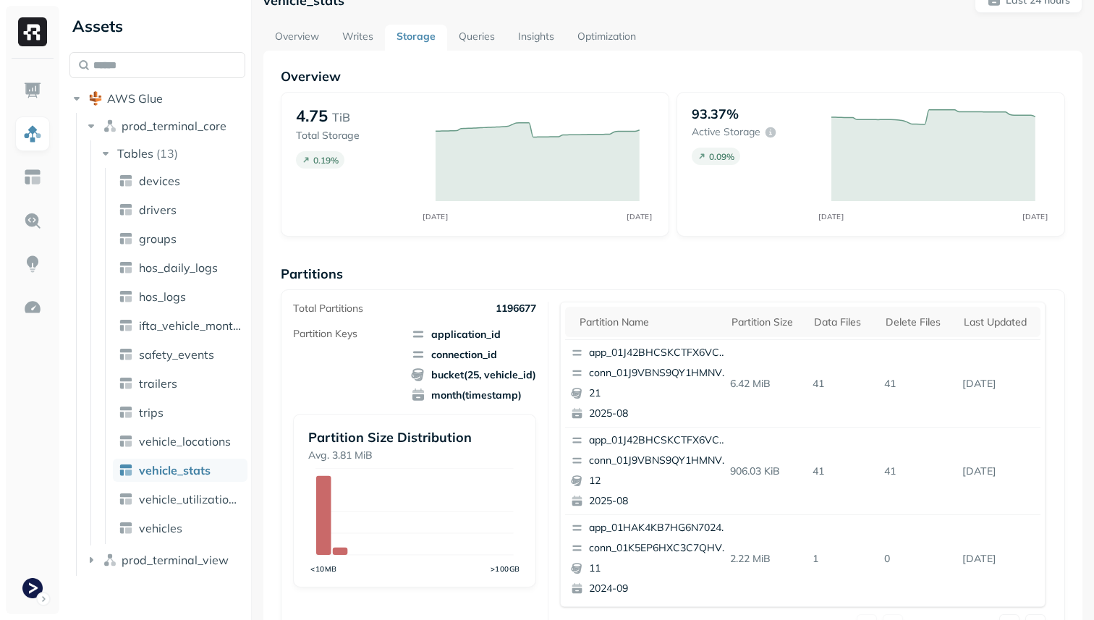
click at [898, 304] on div "Partition name Partition size Data Files Delete Files Last updated app_01J42BHC…" at bounding box center [803, 454] width 486 height 305
click at [897, 318] on div "Delete Files" at bounding box center [918, 323] width 64 height 14
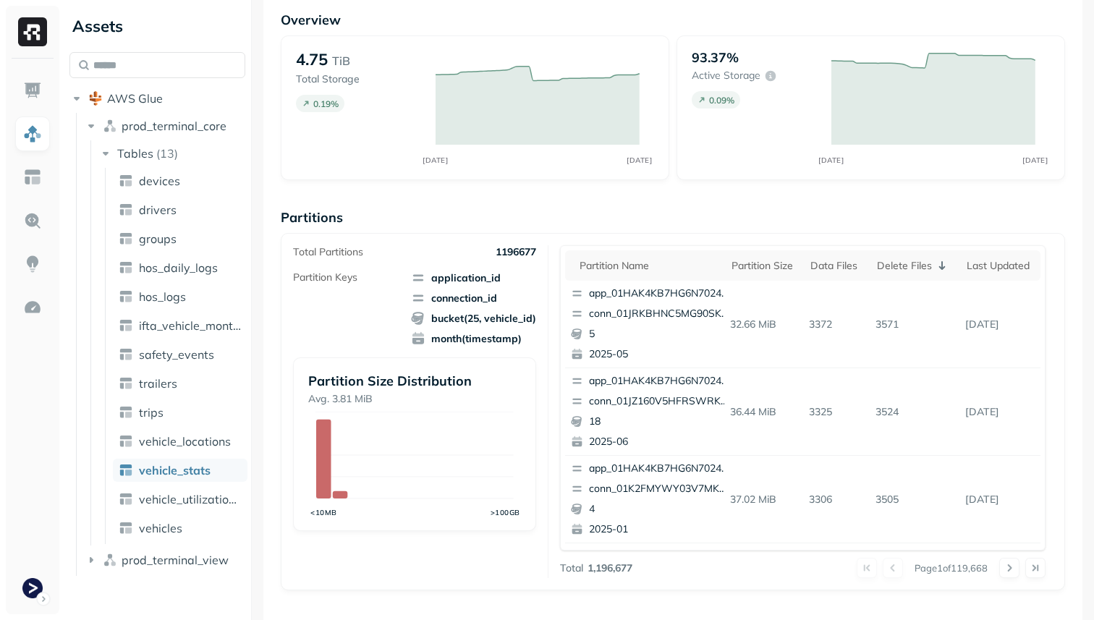
scroll to position [0, 0]
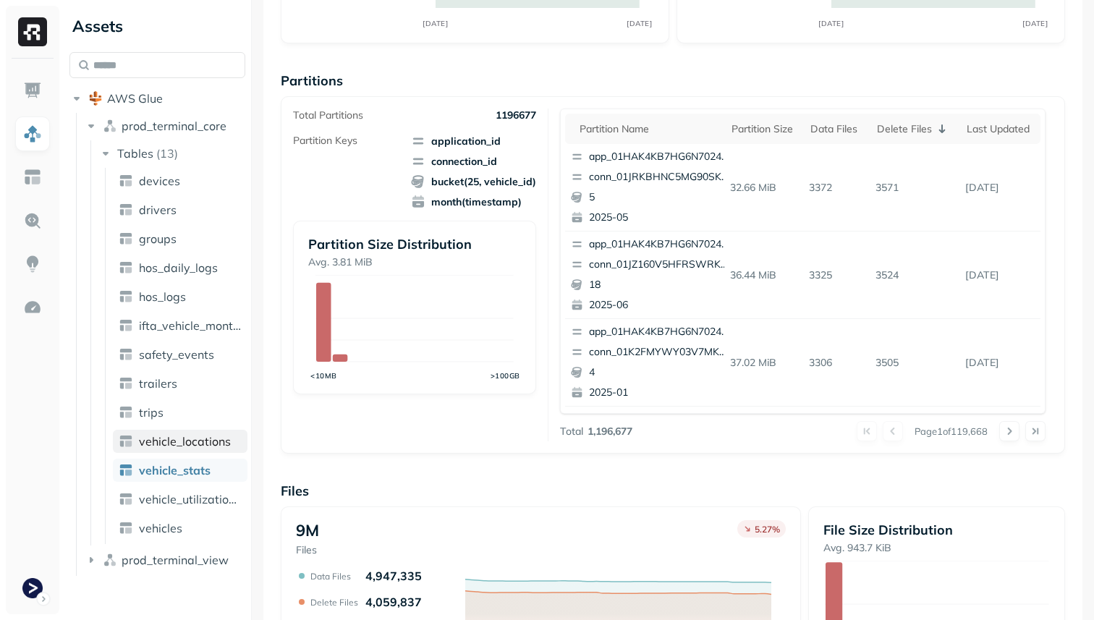
click at [210, 449] on link "vehicle_locations" at bounding box center [180, 441] width 135 height 23
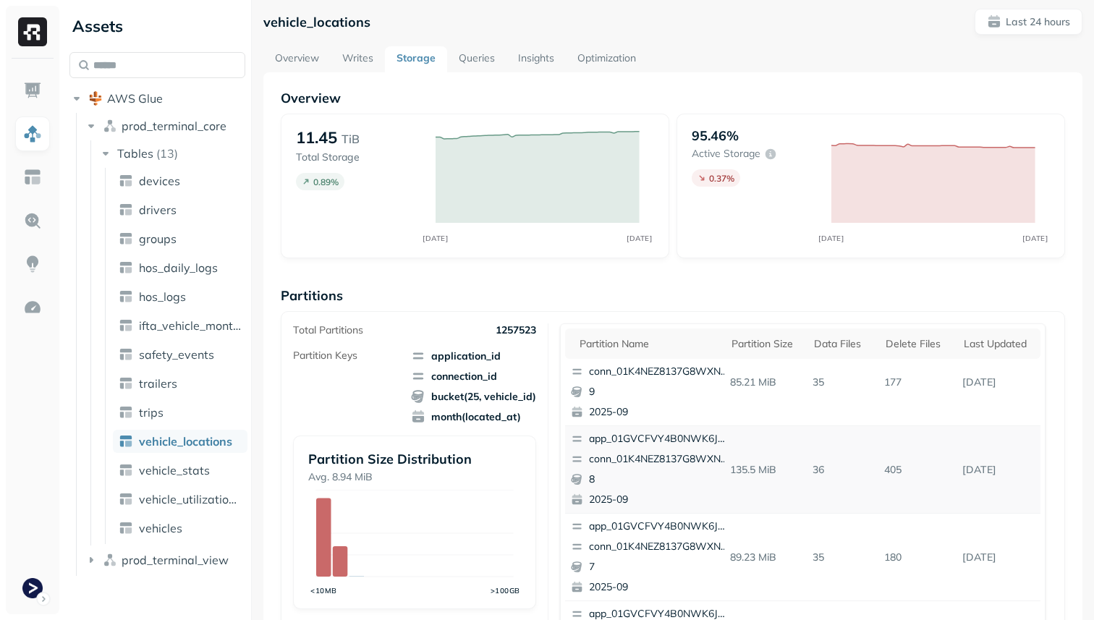
scroll to position [35, 0]
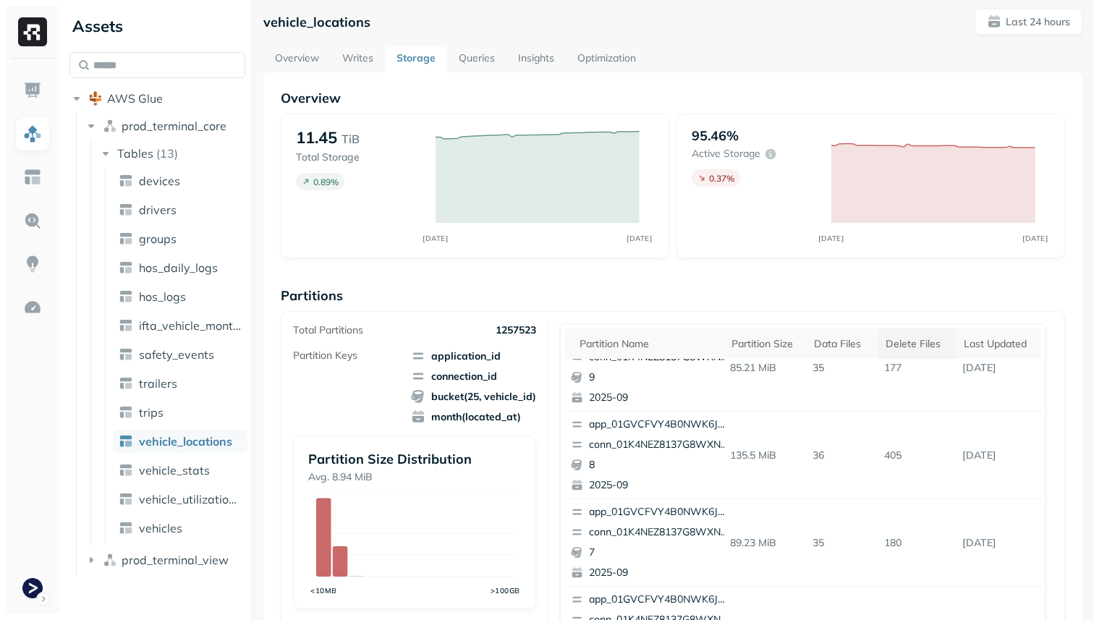
click at [911, 358] on th "Delete Files" at bounding box center [918, 344] width 78 height 30
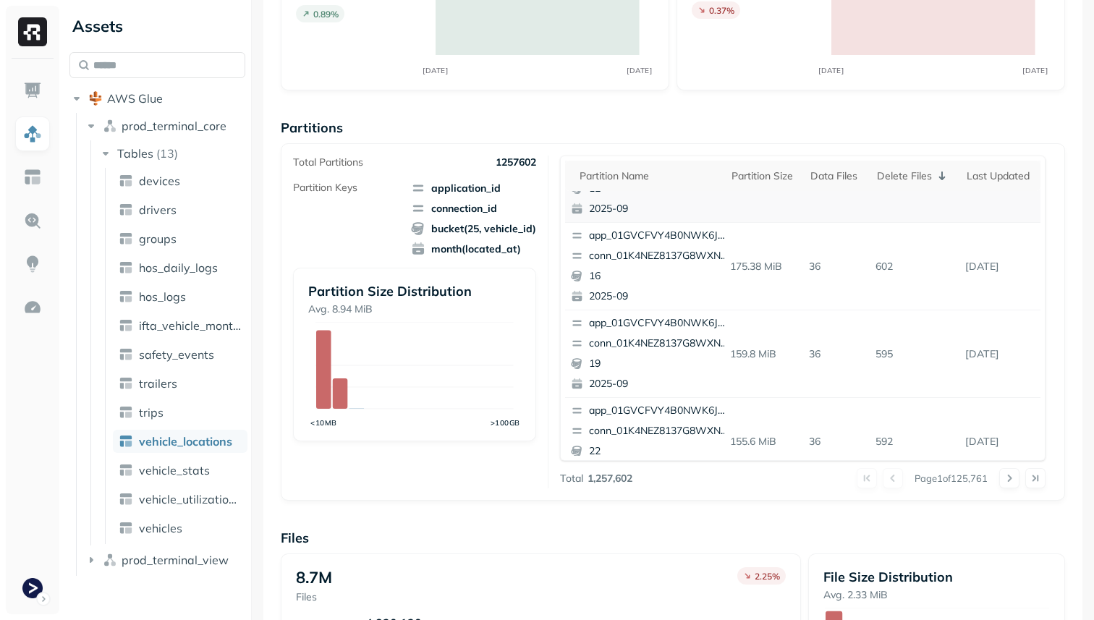
scroll to position [0, 0]
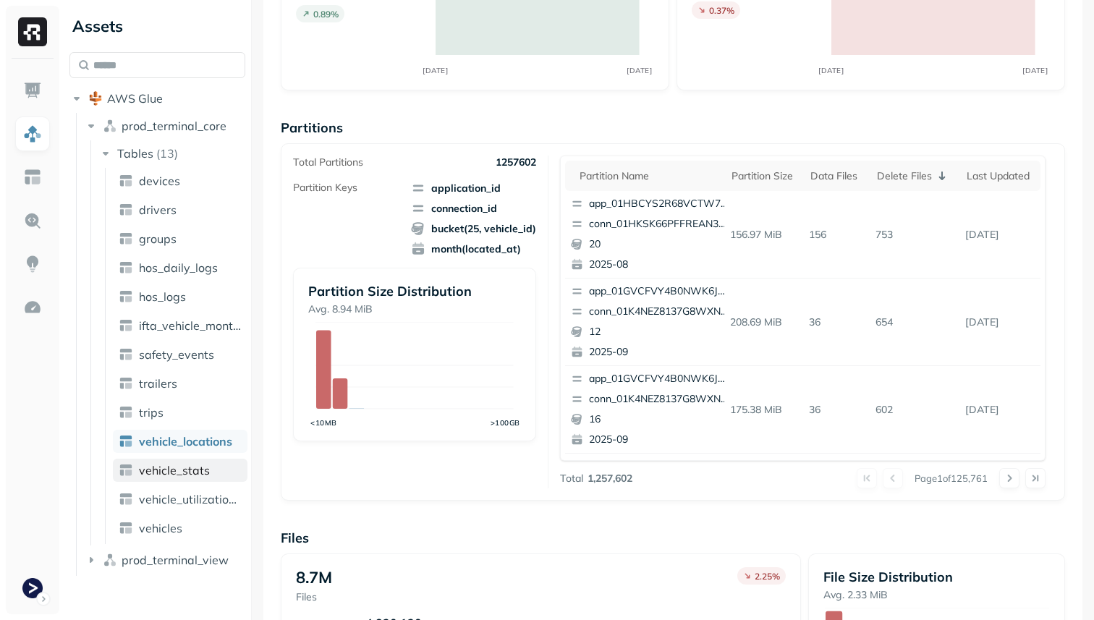
click at [201, 478] on link "vehicle_stats" at bounding box center [180, 470] width 135 height 23
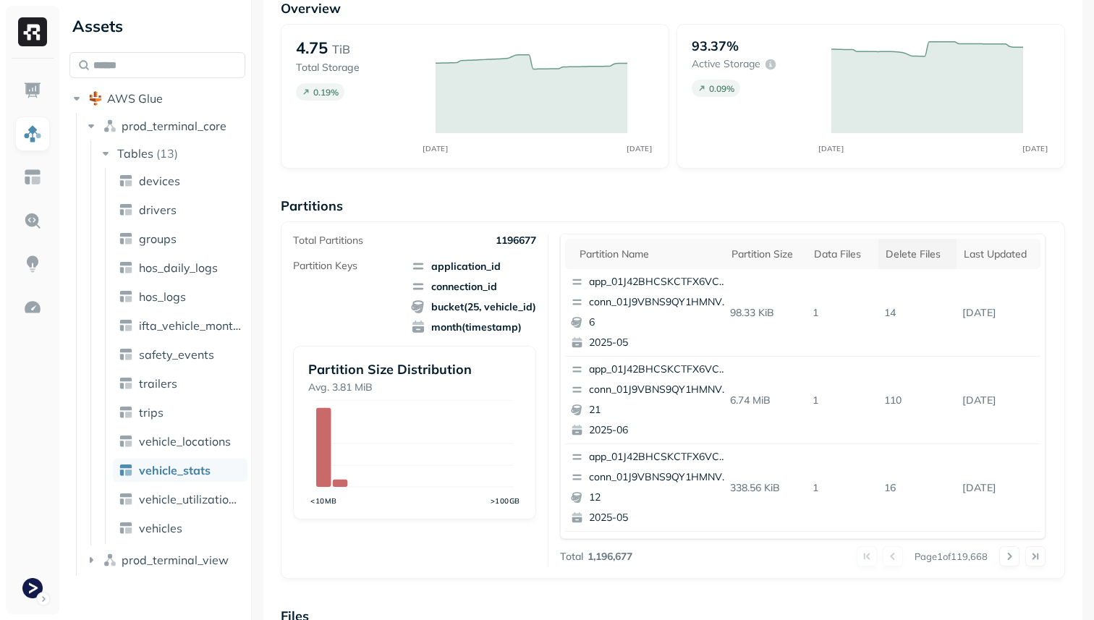
click at [926, 258] on div "Delete Files" at bounding box center [918, 255] width 64 height 14
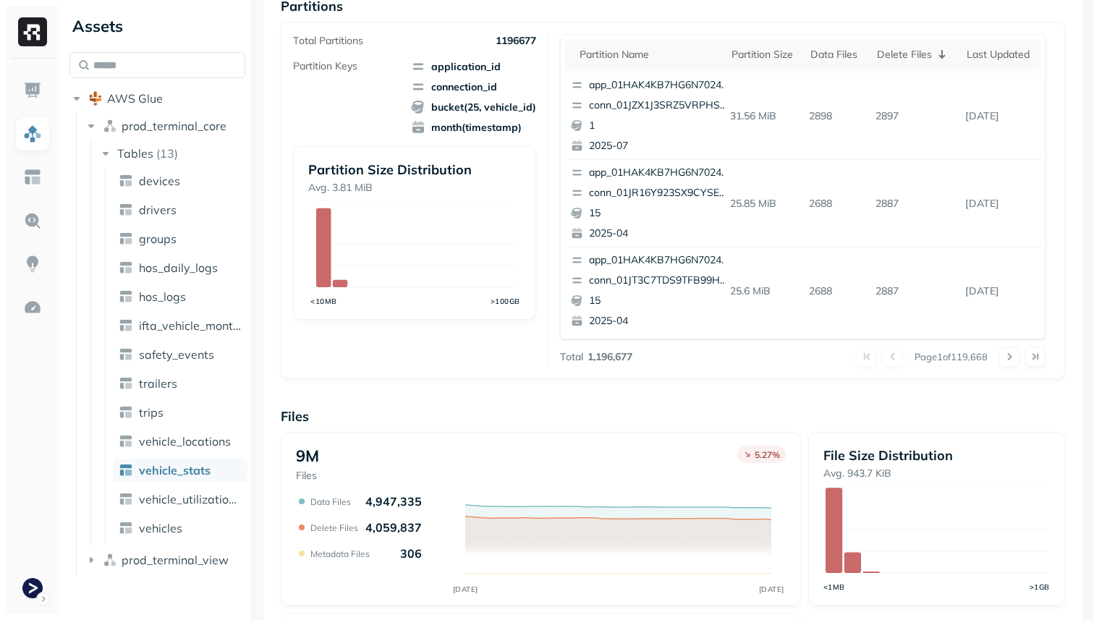
scroll to position [303, 0]
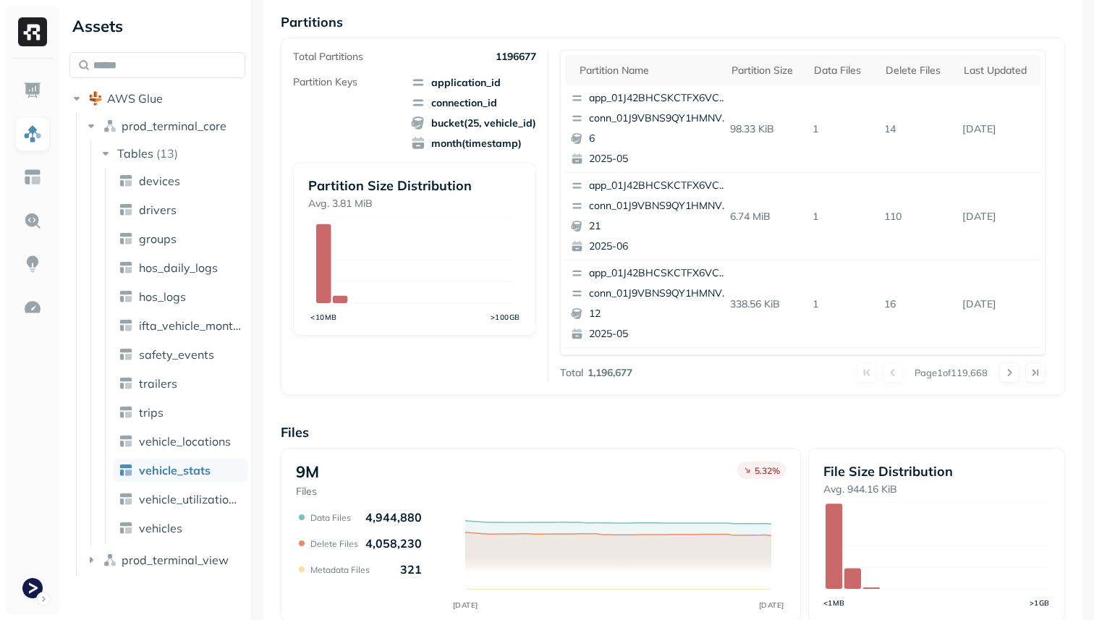
scroll to position [256, 0]
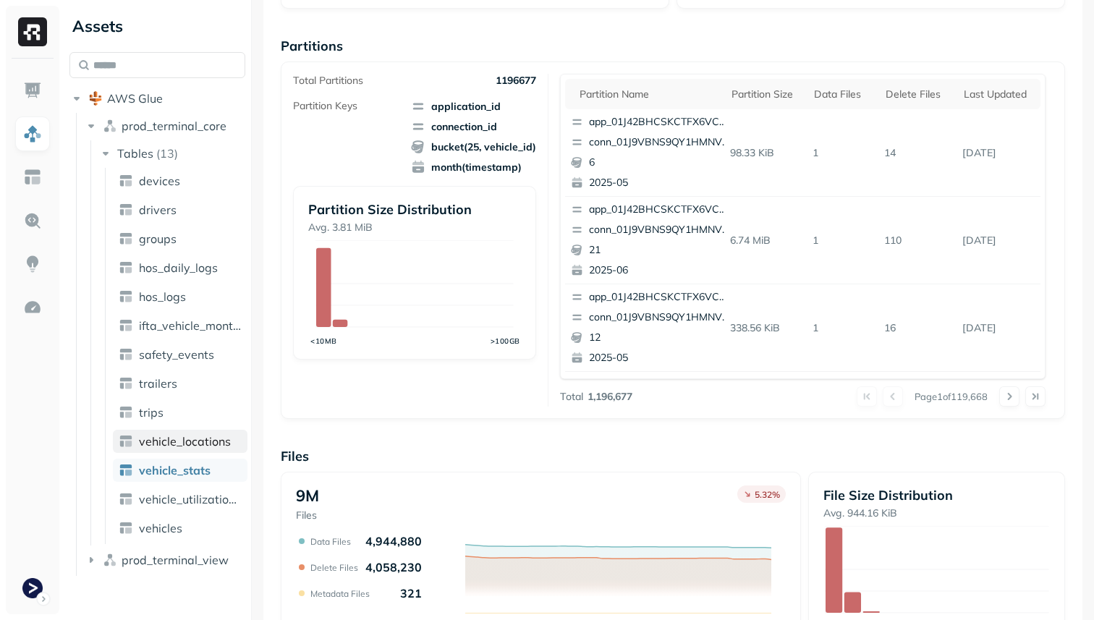
click at [228, 448] on span "vehicle_locations" at bounding box center [185, 441] width 92 height 14
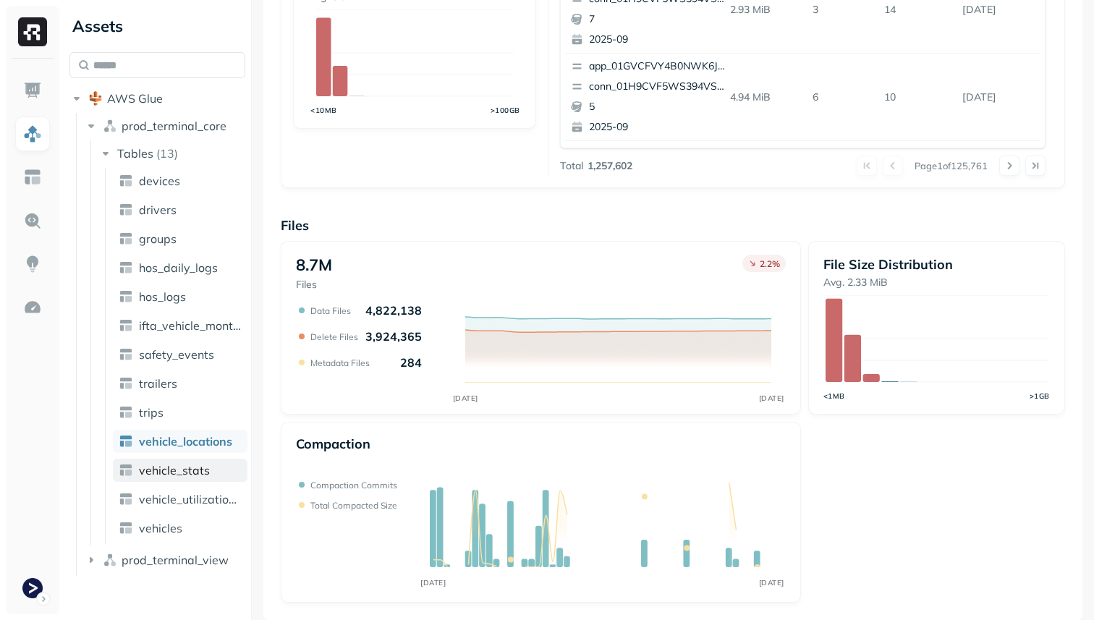
click at [222, 479] on link "vehicle_stats" at bounding box center [180, 470] width 135 height 23
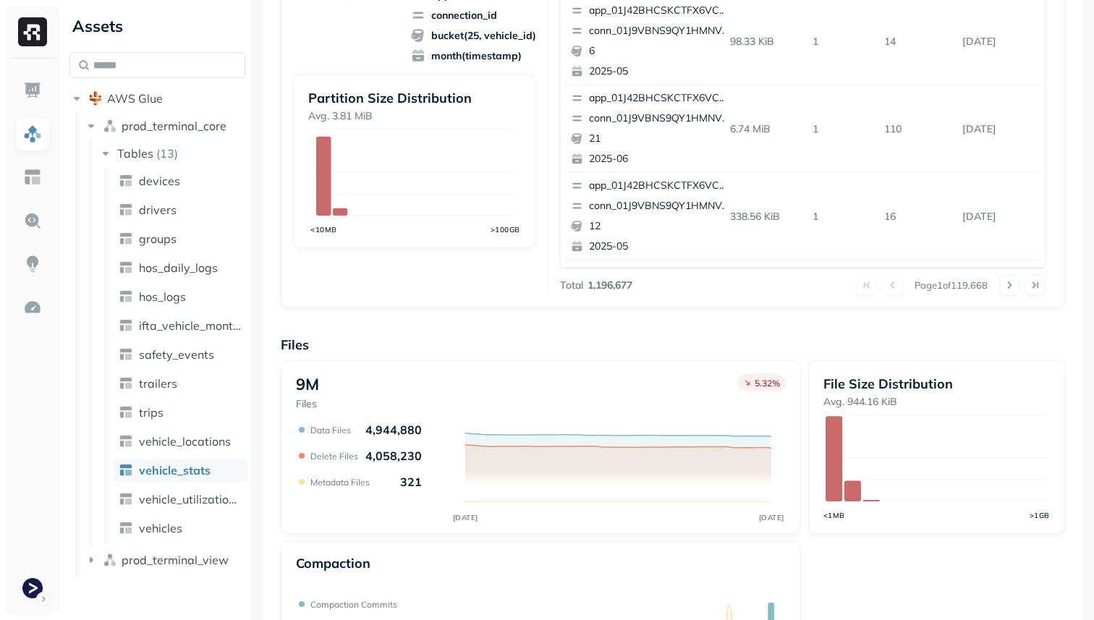
scroll to position [486, 0]
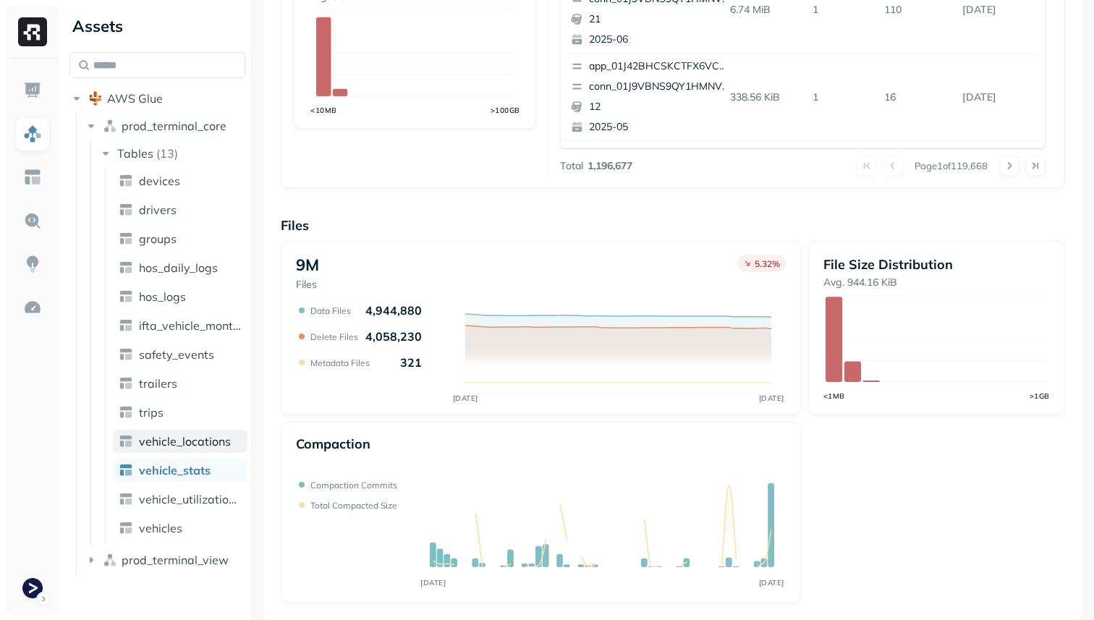
click at [205, 434] on span "vehicle_locations" at bounding box center [185, 441] width 92 height 14
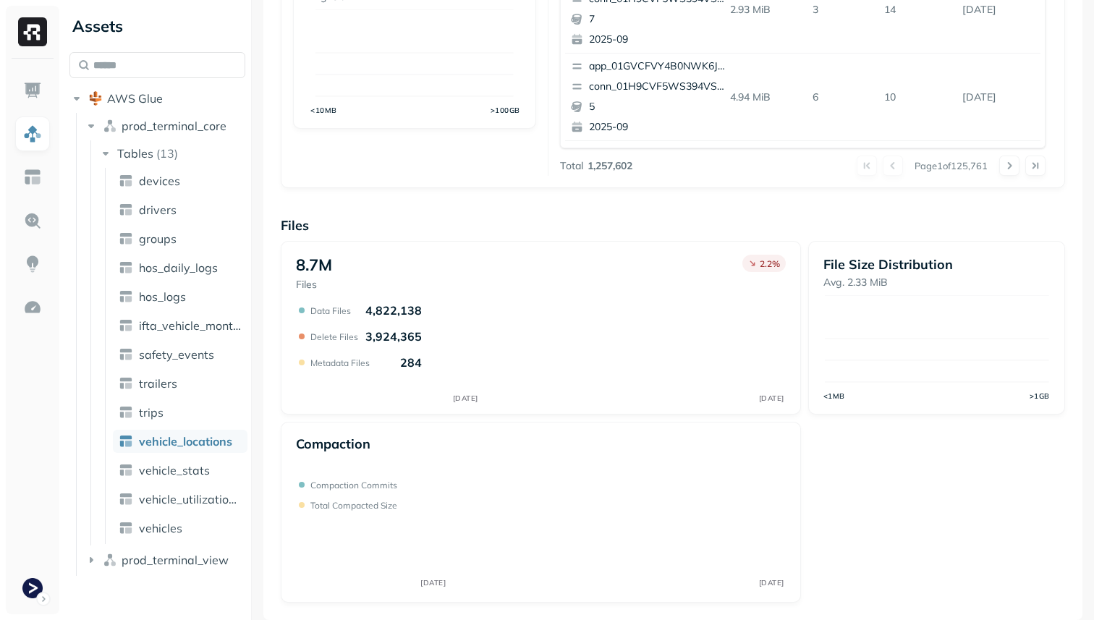
scroll to position [96, 0]
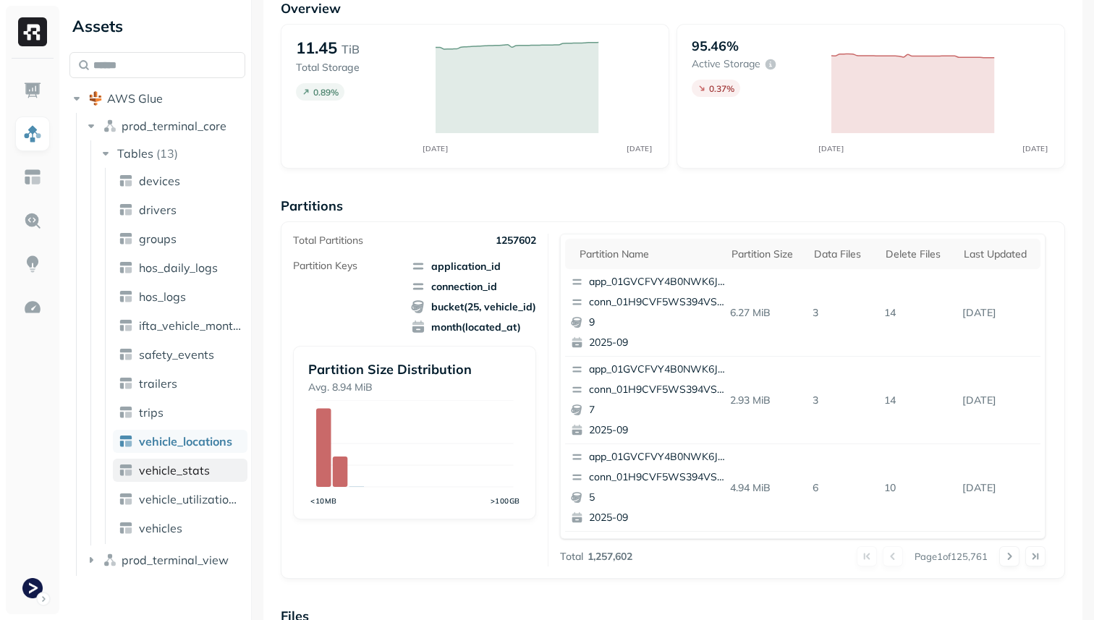
click at [203, 471] on span "vehicle_stats" at bounding box center [174, 470] width 71 height 14
